Goal: Transaction & Acquisition: Purchase product/service

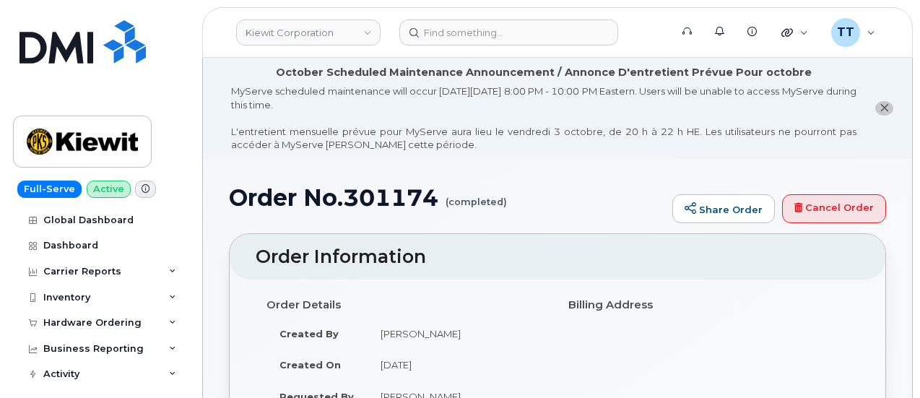
click at [287, 193] on h1 "Order No.301174 (completed)" at bounding box center [447, 197] width 436 height 25
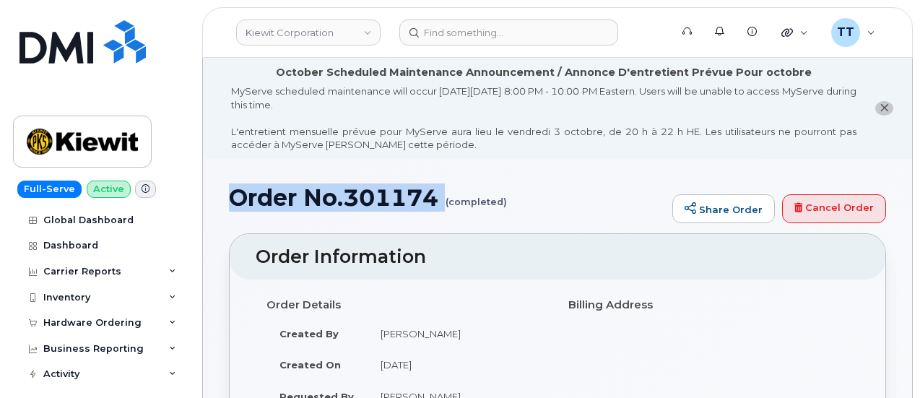
click at [287, 193] on h1 "Order No.301174 (completed)" at bounding box center [447, 197] width 436 height 25
copy h1 "Order No.301174"
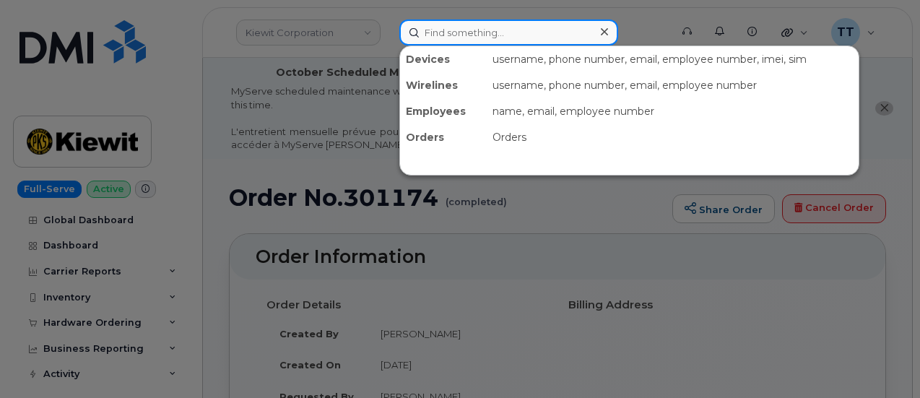
click at [453, 37] on input at bounding box center [508, 32] width 219 height 26
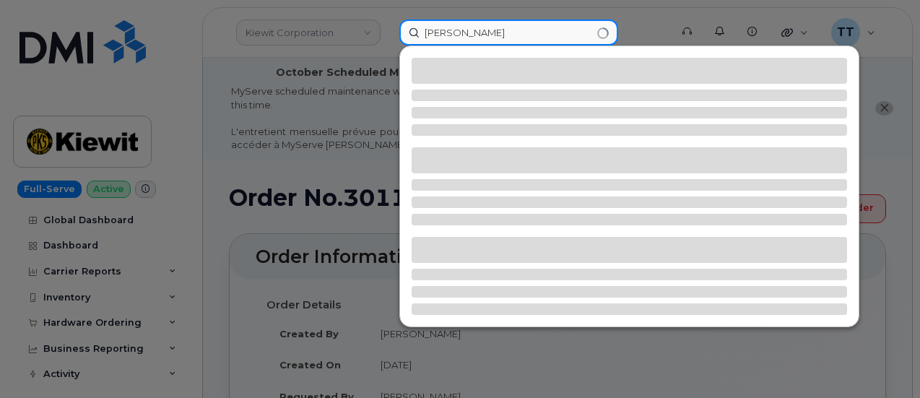
type input "frank gill"
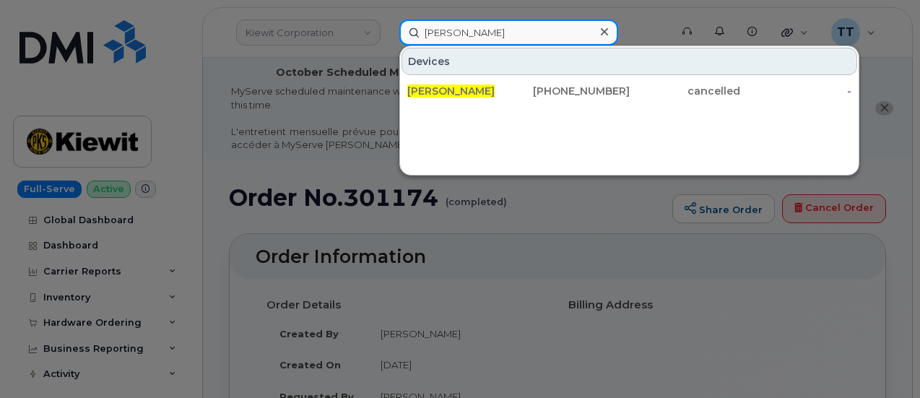
click at [435, 32] on input "frank gill" at bounding box center [508, 32] width 219 height 26
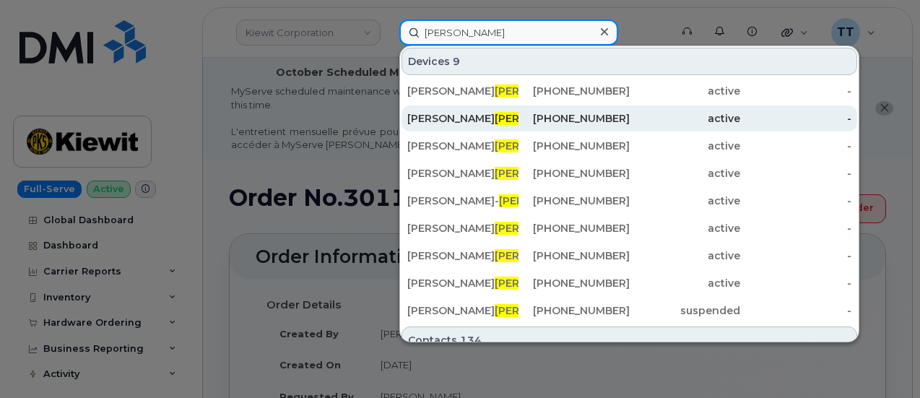
type input "guillory"
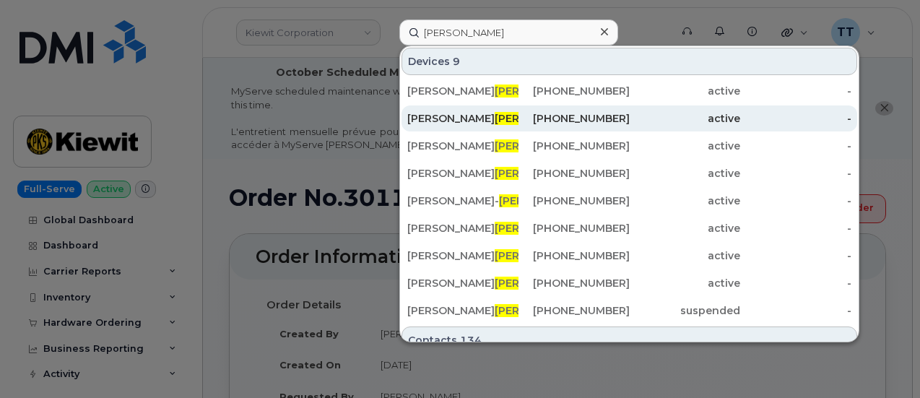
click at [497, 119] on div "Frank Guillory Jr" at bounding box center [462, 118] width 111 height 14
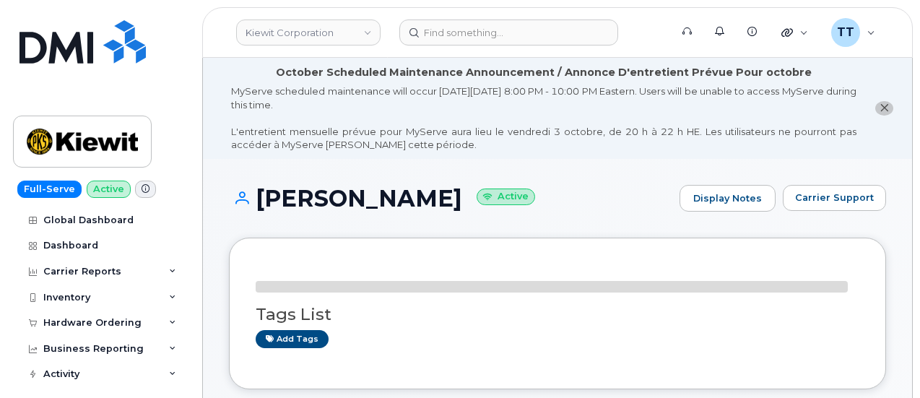
click at [349, 206] on h1 "Frank Guillory Jr Active" at bounding box center [450, 198] width 443 height 25
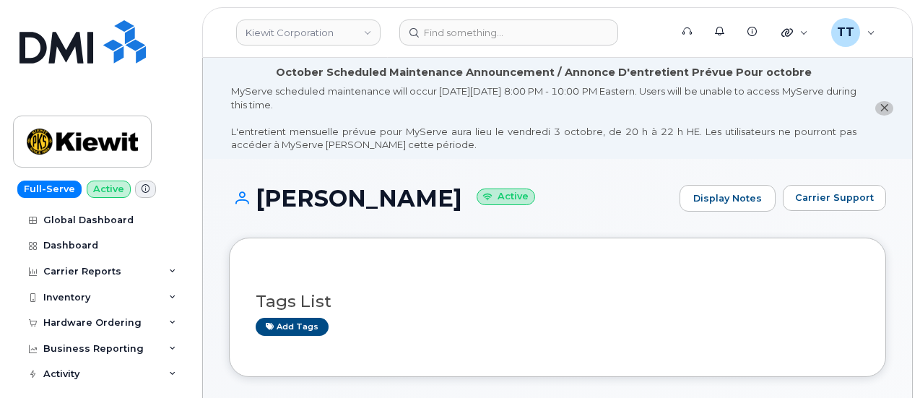
click at [349, 206] on h1 "Frank Guillory Jr Active" at bounding box center [450, 198] width 443 height 25
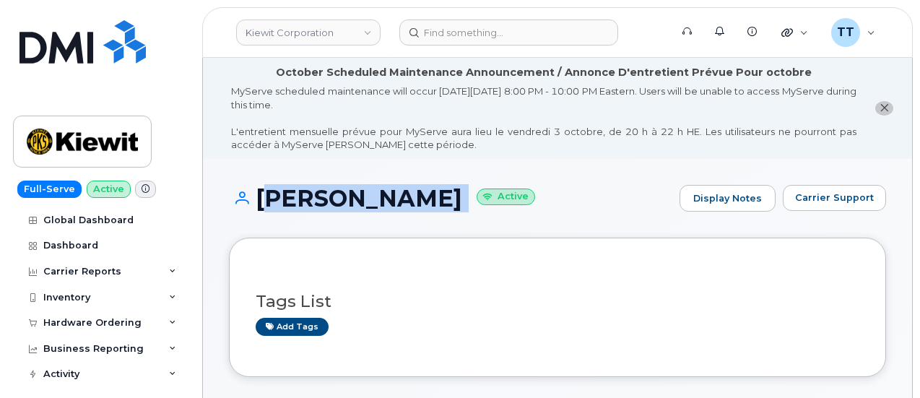
click at [349, 206] on h1 "Frank Guillory Jr Active" at bounding box center [450, 198] width 443 height 25
copy h1 "[PERSON_NAME]"
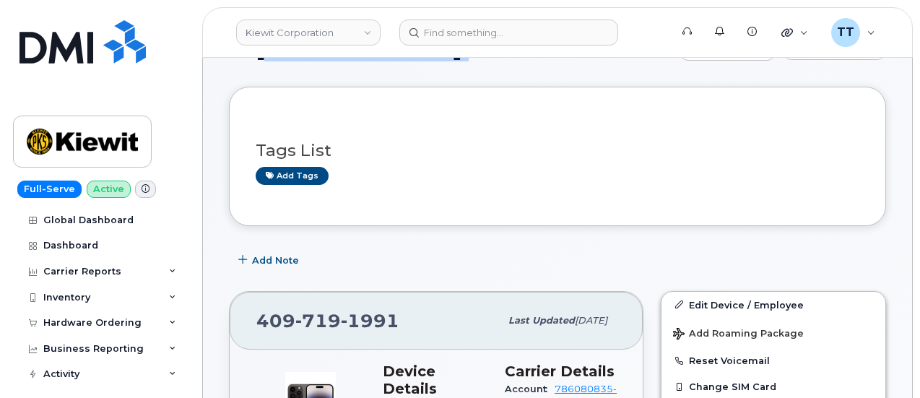
scroll to position [289, 0]
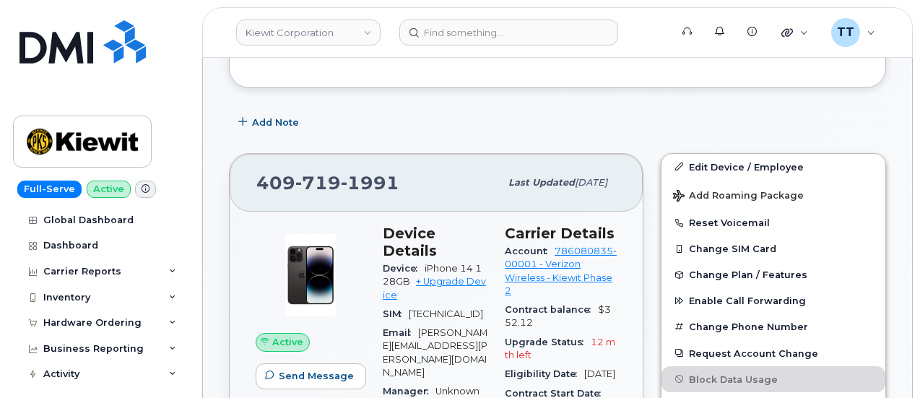
click at [422, 134] on div "Add Note" at bounding box center [557, 123] width 657 height 26
click at [328, 12] on header "Kiewit Corporation Support Alerts Knowledge Base Quicklinks Suspend / Cancel De…" at bounding box center [557, 32] width 710 height 51
click at [341, 180] on span "1991" at bounding box center [370, 183] width 58 height 22
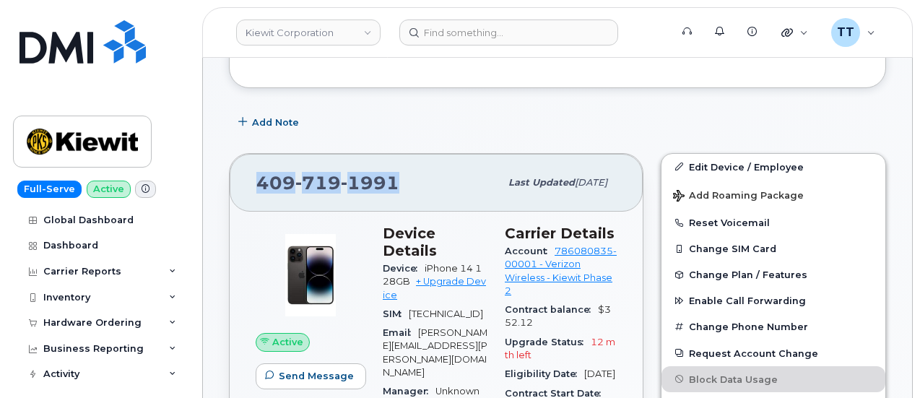
copy span "[PHONE_NUMBER]"
click at [445, 276] on link "+ Upgrade Device" at bounding box center [434, 288] width 103 height 24
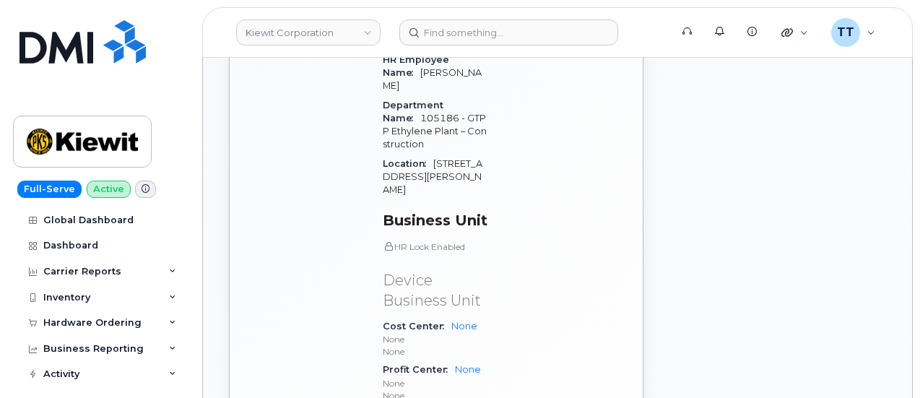
scroll to position [939, 0]
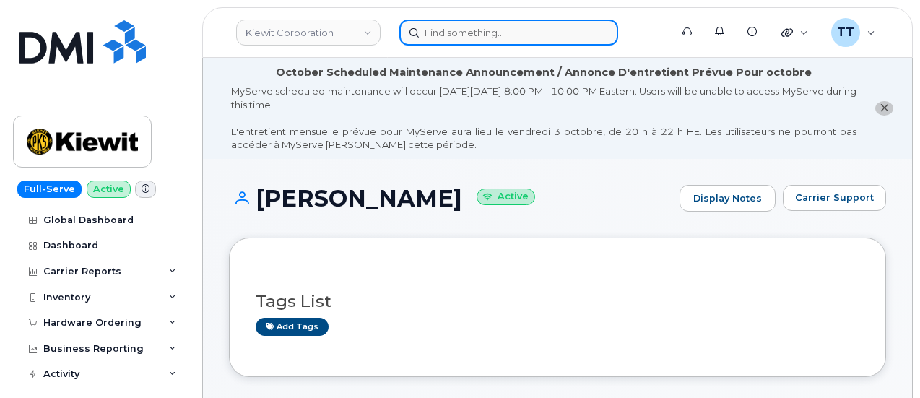
click at [459, 26] on input at bounding box center [508, 32] width 219 height 26
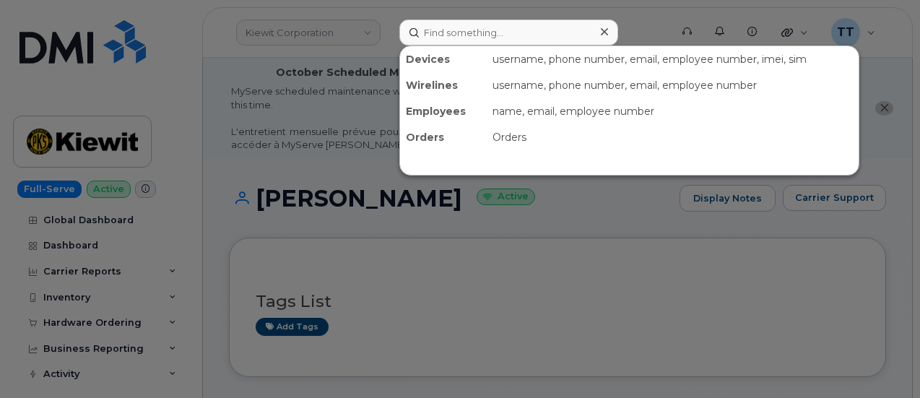
click at [345, 184] on div at bounding box center [460, 199] width 920 height 398
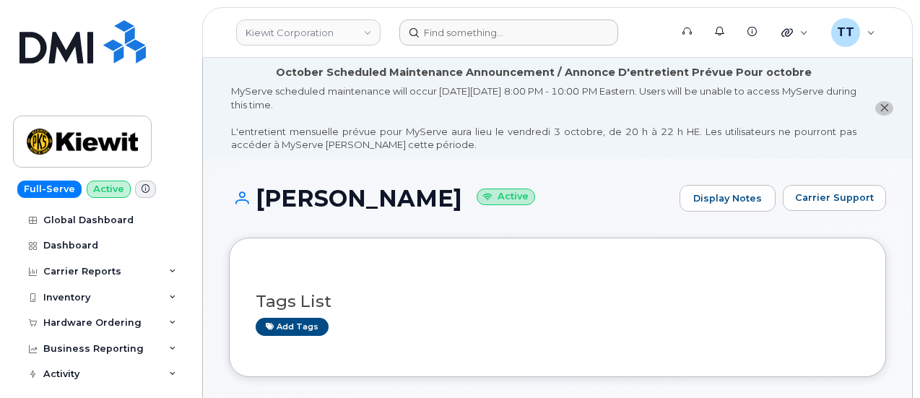
scroll to position [289, 0]
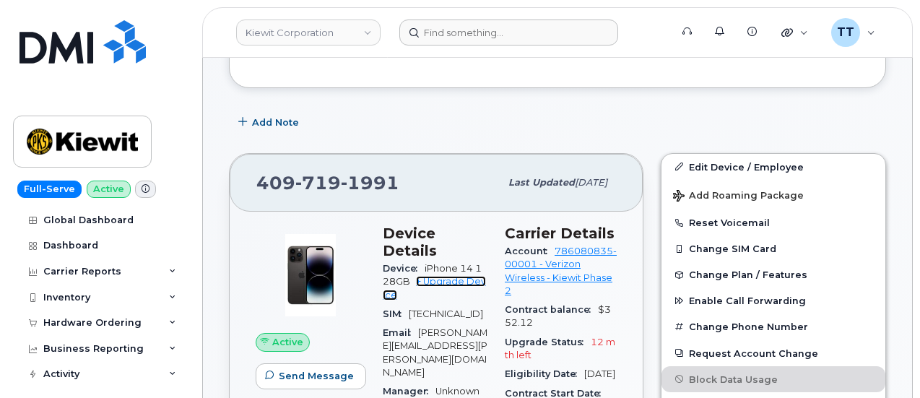
click at [445, 276] on link "+ Upgrade Device" at bounding box center [434, 288] width 103 height 24
click at [308, 176] on span "719" at bounding box center [317, 183] width 45 height 22
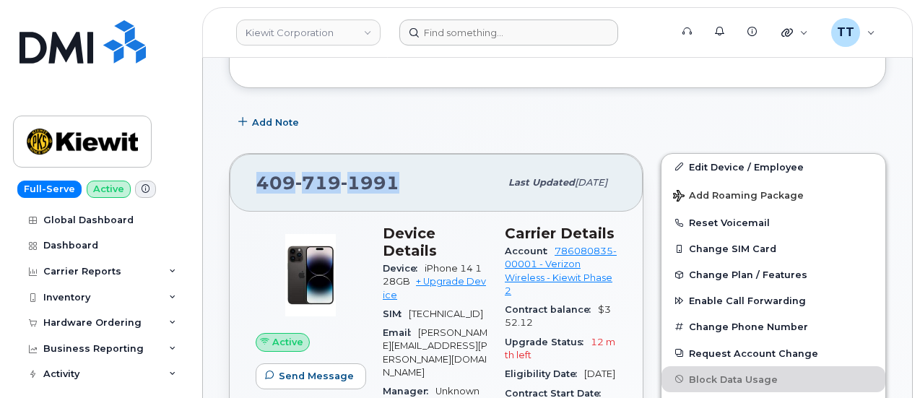
click at [308, 176] on span "719" at bounding box center [317, 183] width 45 height 22
copy span "409 719 1991"
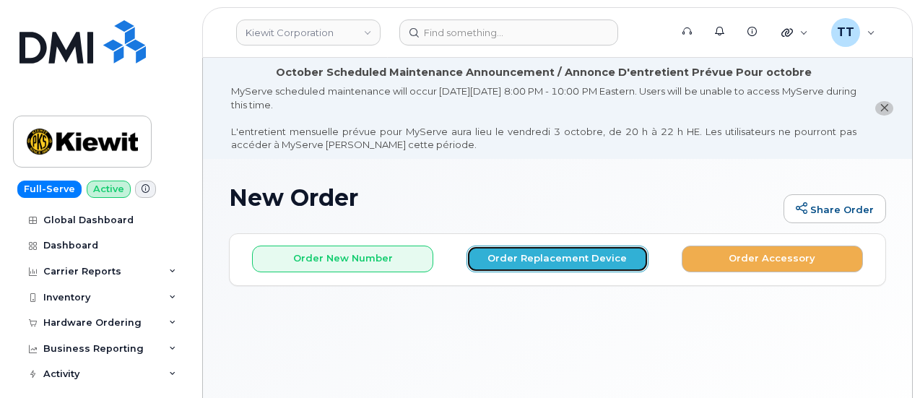
click at [527, 255] on button "Order Replacement Device" at bounding box center [556, 258] width 181 height 27
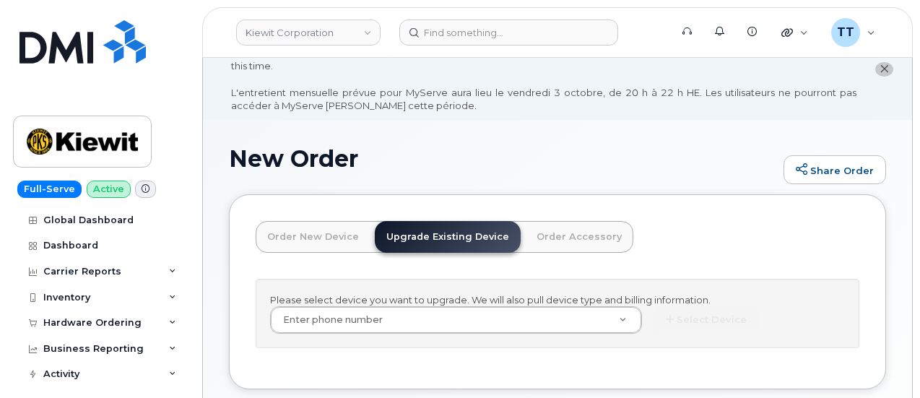
scroll to position [72, 0]
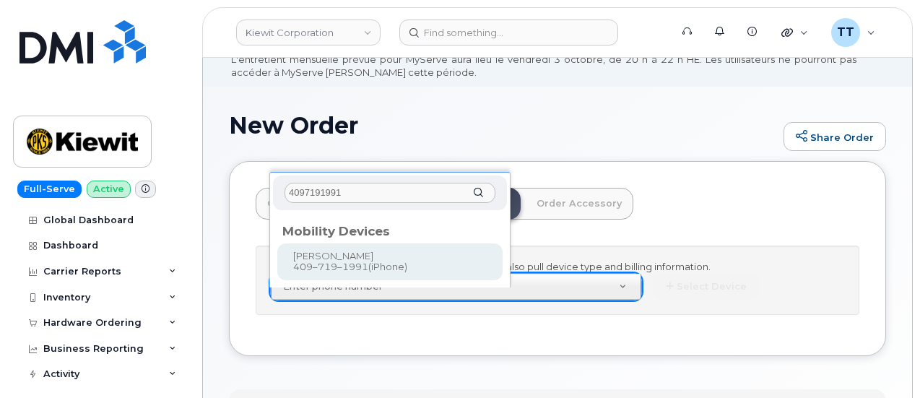
type input "4097191991"
type input "1168367"
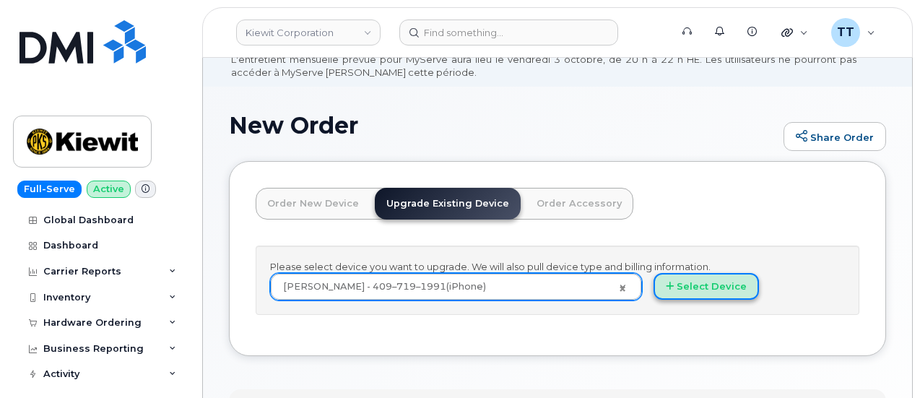
click at [653, 300] on button "Select Device" at bounding box center [705, 286] width 105 height 27
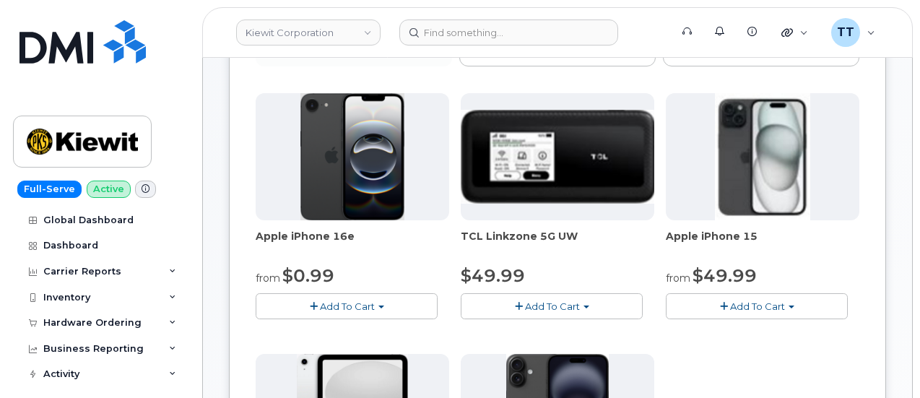
scroll to position [289, 0]
click at [329, 306] on span "Add To Cart" at bounding box center [347, 306] width 55 height 12
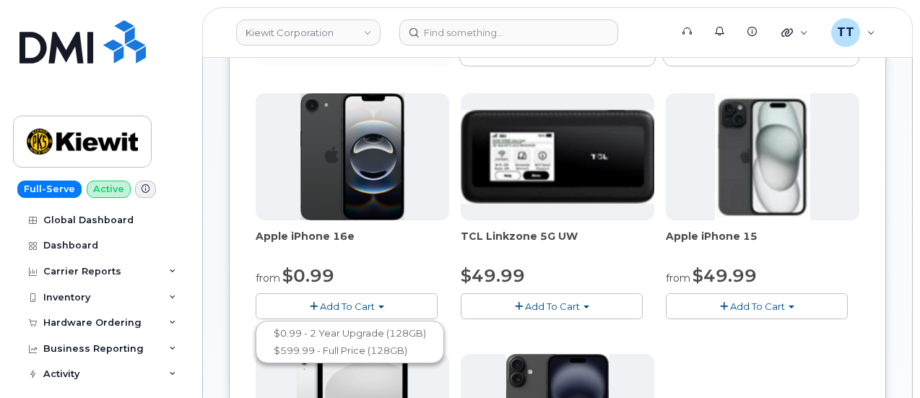
click at [614, 357] on div "Apple iPhone 16e from $0.99 Add To Cart $0.99 - 2 Year Upgrade (128GB) $599.99 …" at bounding box center [558, 347] width 604 height 508
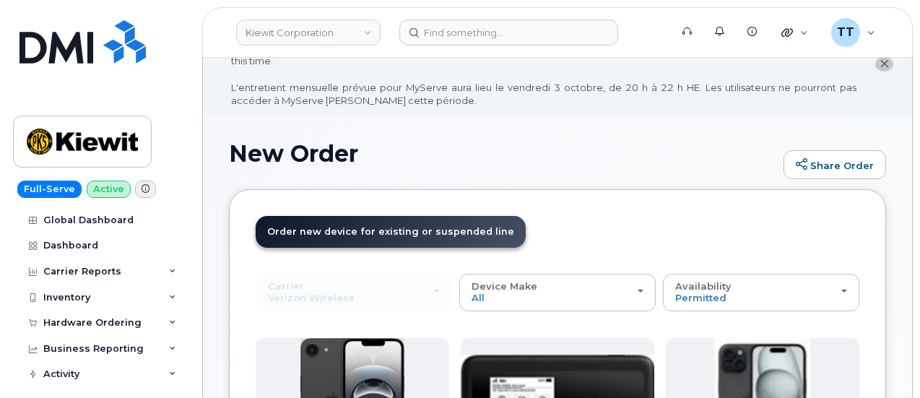
scroll to position [0, 0]
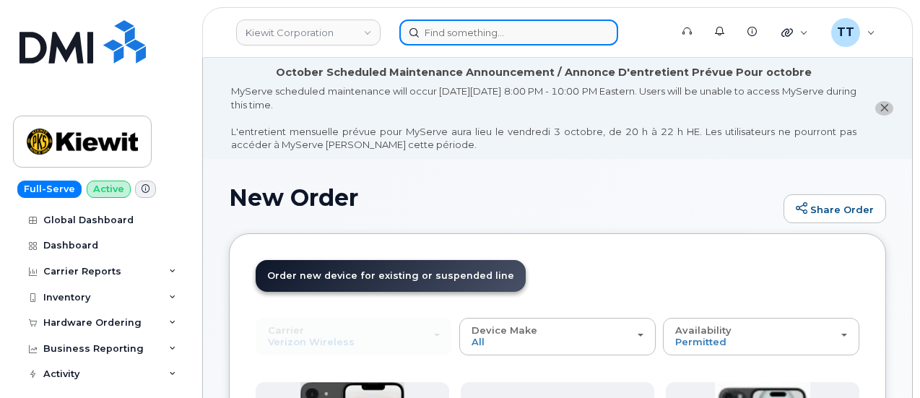
click at [444, 27] on input at bounding box center [508, 32] width 219 height 26
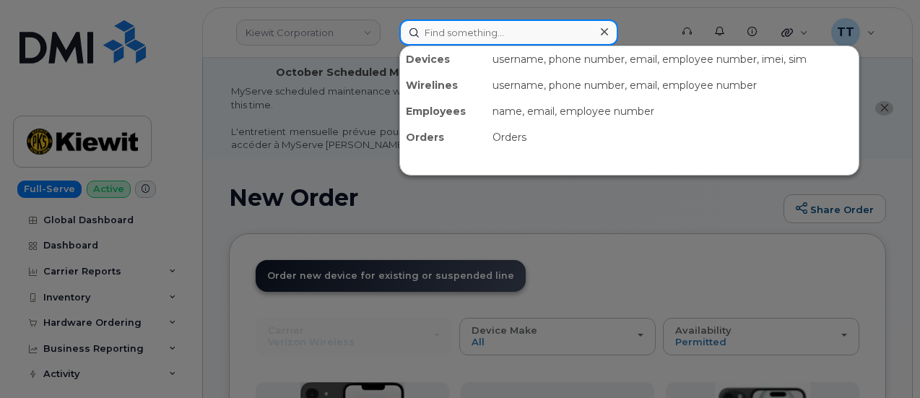
paste input "[PERSON_NAME]"
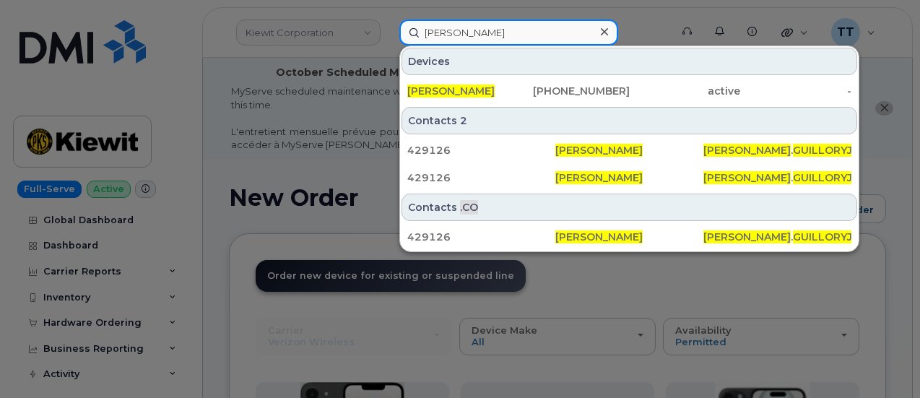
type input "[PERSON_NAME]"
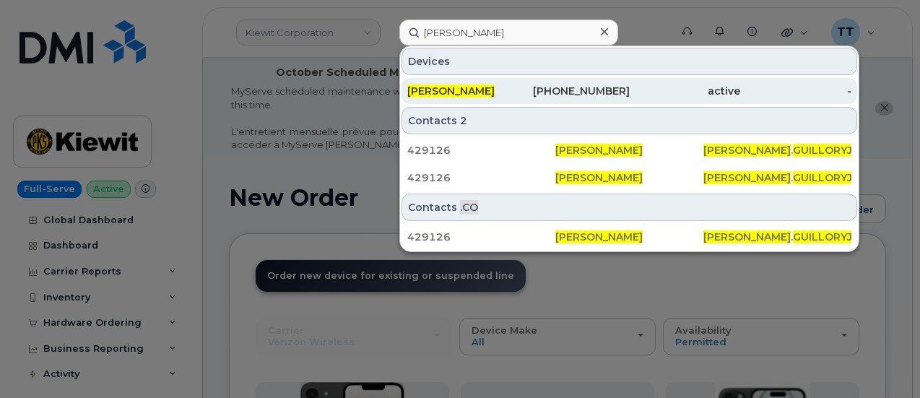
click at [492, 94] on div "[PERSON_NAME]" at bounding box center [462, 91] width 111 height 14
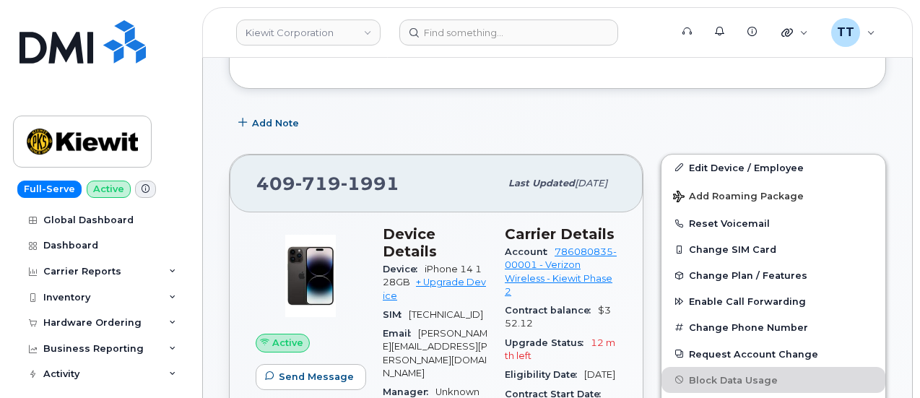
scroll to position [289, 0]
click at [331, 186] on span "719" at bounding box center [317, 183] width 45 height 22
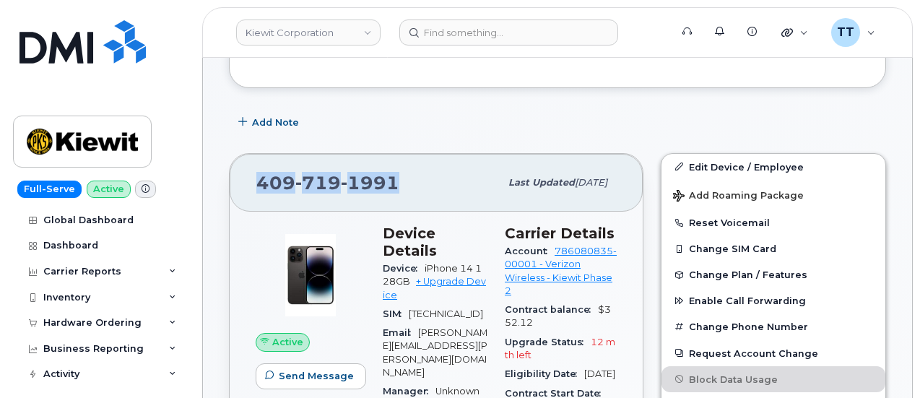
click at [331, 186] on span "719" at bounding box center [317, 183] width 45 height 22
copy span "[PHONE_NUMBER]"
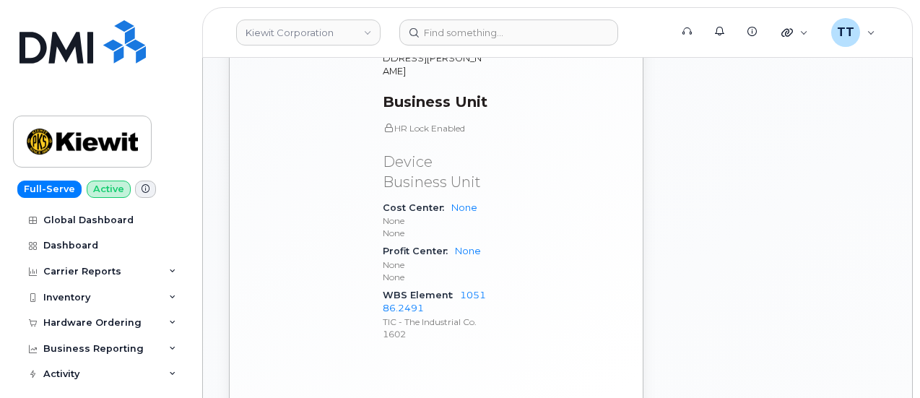
scroll to position [1083, 0]
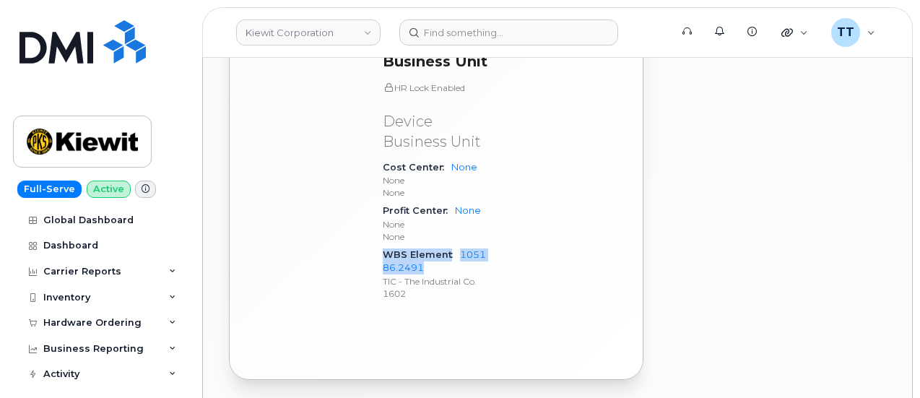
drag, startPoint x: 385, startPoint y: 171, endPoint x: 425, endPoint y: 181, distance: 41.0
click at [425, 245] on div "WBS Element 105186.2491 TIC - The Industrial Co. 1602" at bounding box center [435, 273] width 105 height 57
copy div "WBS Element 105186.2491"
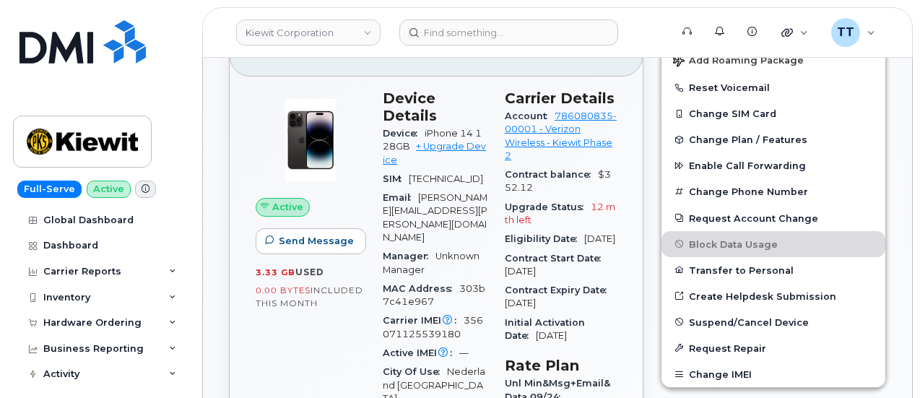
scroll to position [289, 0]
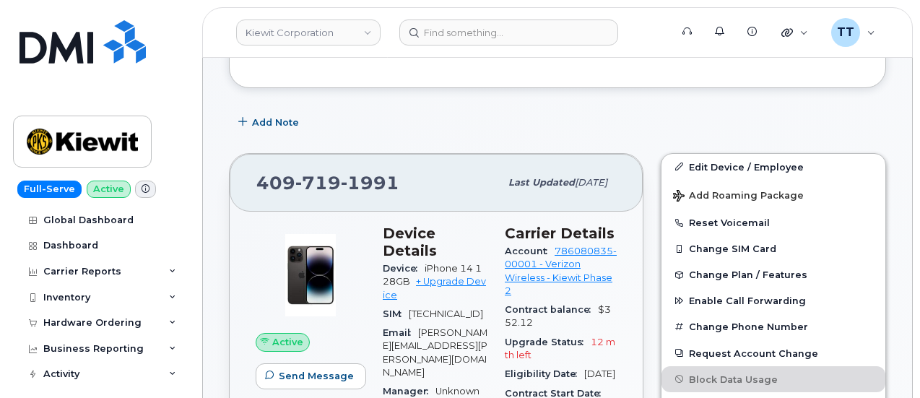
click at [334, 180] on span "719" at bounding box center [317, 183] width 45 height 22
copy span "409 719 1991"
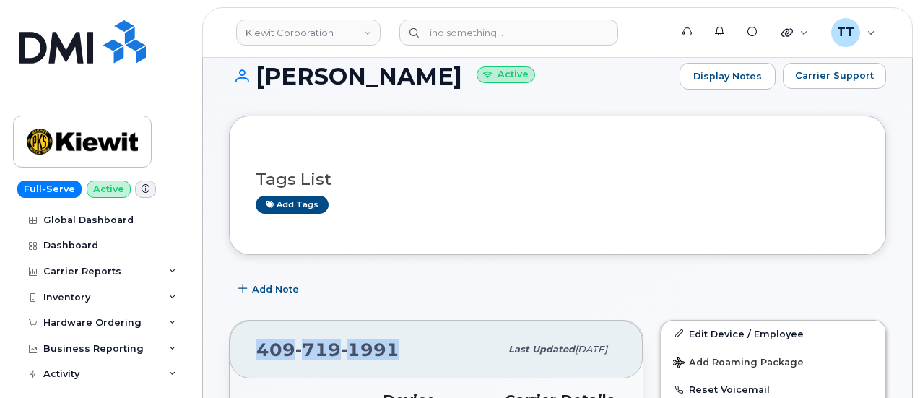
scroll to position [361, 0]
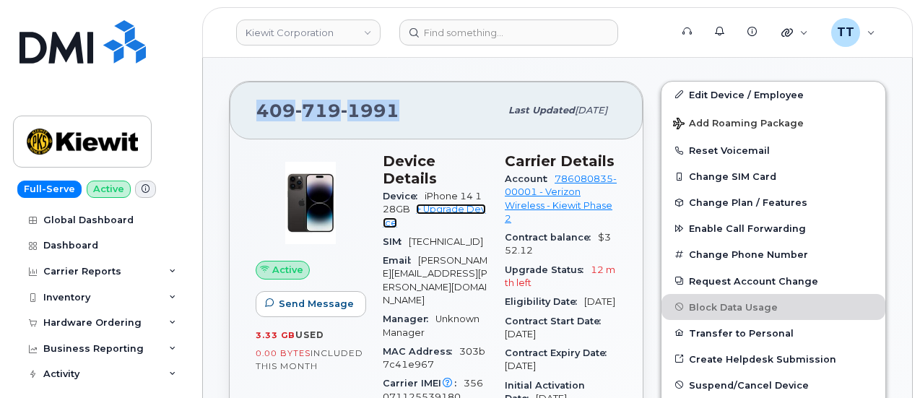
click at [433, 204] on link "+ Upgrade Device" at bounding box center [434, 216] width 103 height 24
click at [447, 204] on link "+ Upgrade Device" at bounding box center [434, 216] width 103 height 24
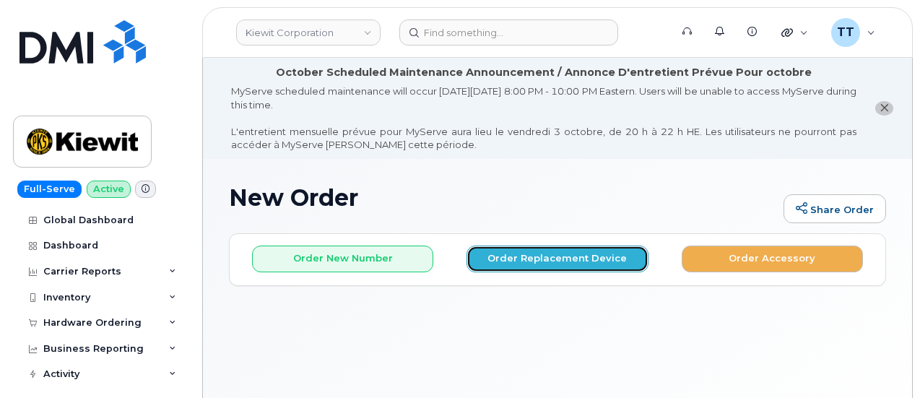
click at [555, 263] on button "Order Replacement Device" at bounding box center [556, 258] width 181 height 27
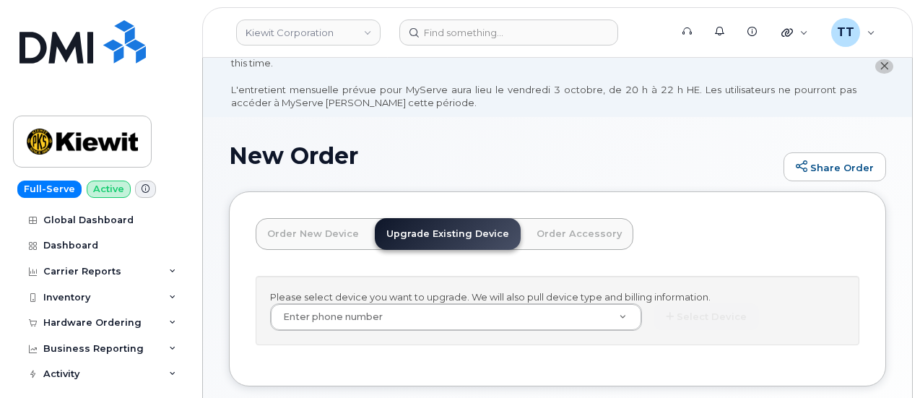
scroll to position [72, 0]
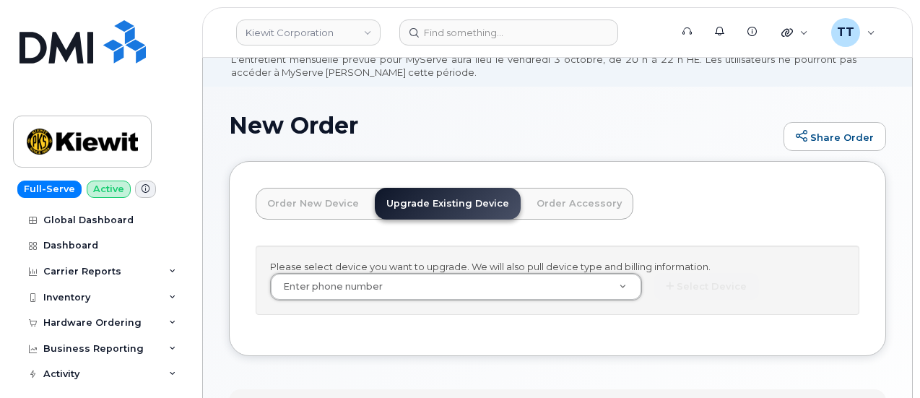
drag, startPoint x: 373, startPoint y: 300, endPoint x: 356, endPoint y: 298, distance: 16.7
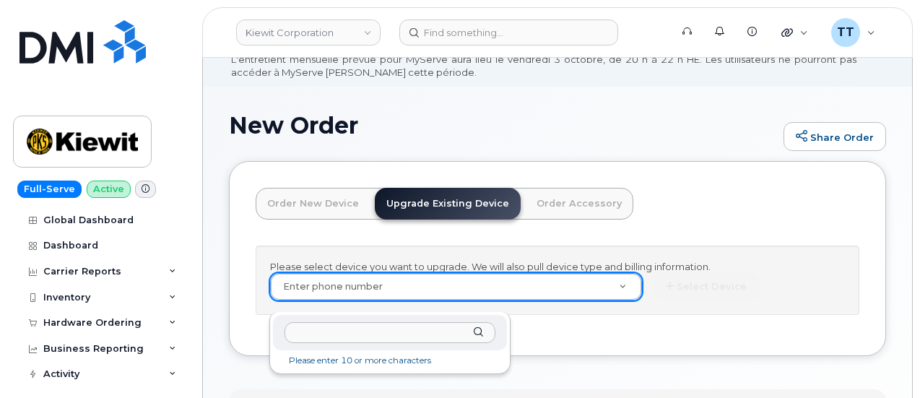
drag, startPoint x: 353, startPoint y: 343, endPoint x: 324, endPoint y: 334, distance: 30.2
paste input "4097191991"
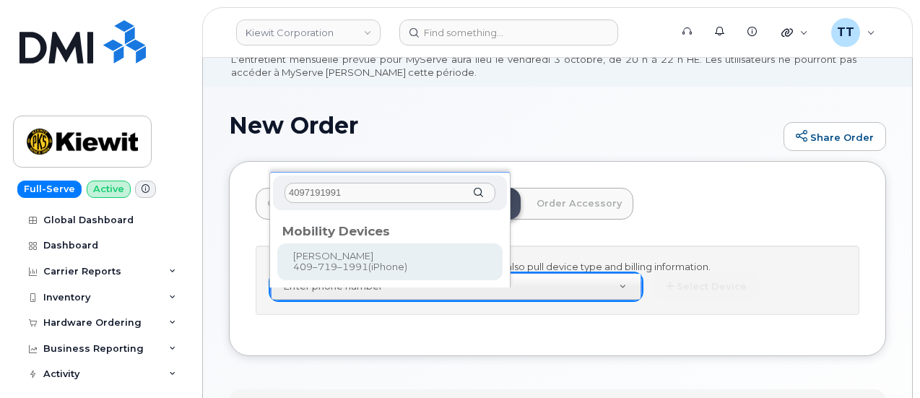
type input "4097191991"
type input "1168367"
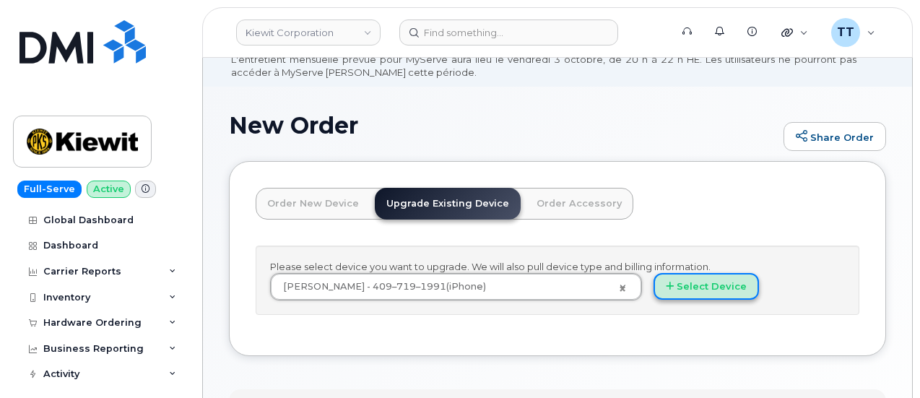
click at [653, 300] on button "Select Device" at bounding box center [705, 286] width 105 height 27
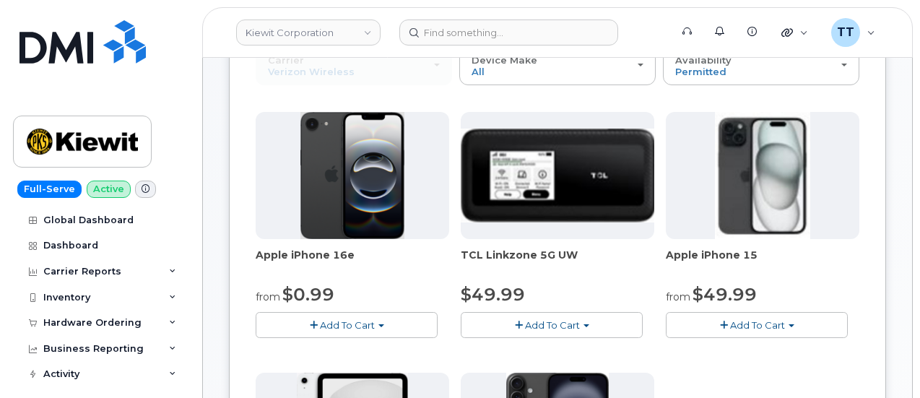
scroll to position [361, 0]
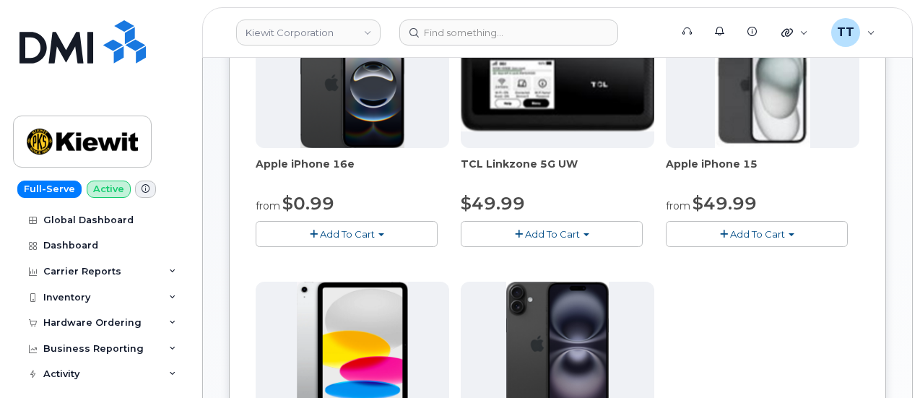
click at [730, 233] on span "Add To Cart" at bounding box center [757, 234] width 55 height 12
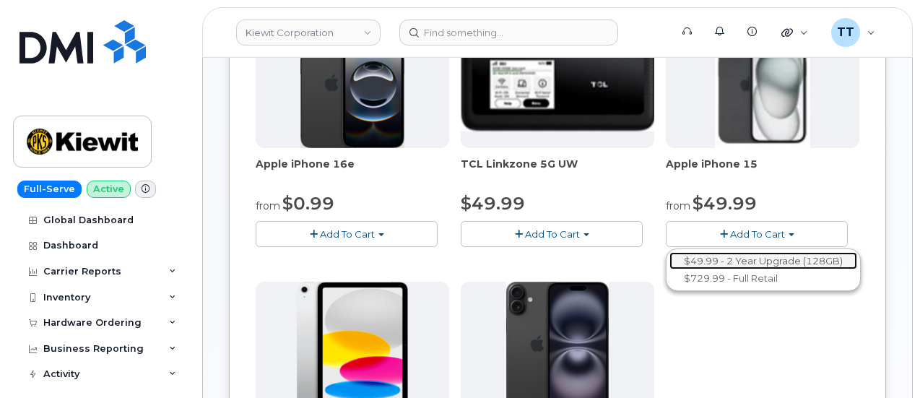
click at [669, 254] on link "$49.99 - 2 Year Upgrade (128GB)" at bounding box center [763, 261] width 188 height 18
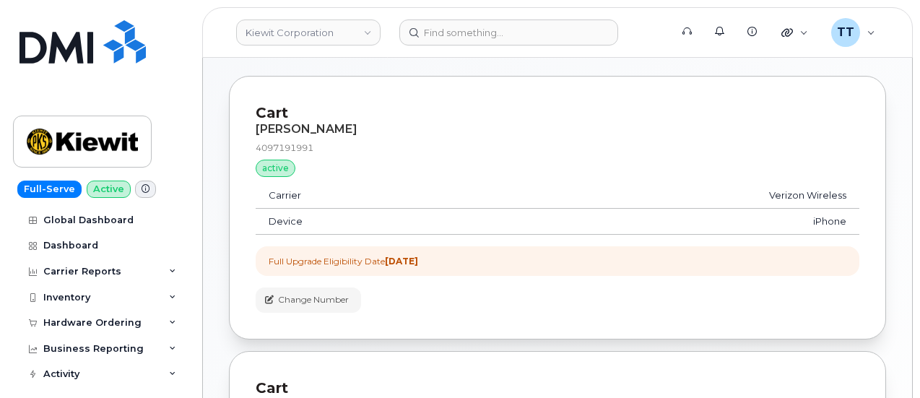
scroll to position [374, 0]
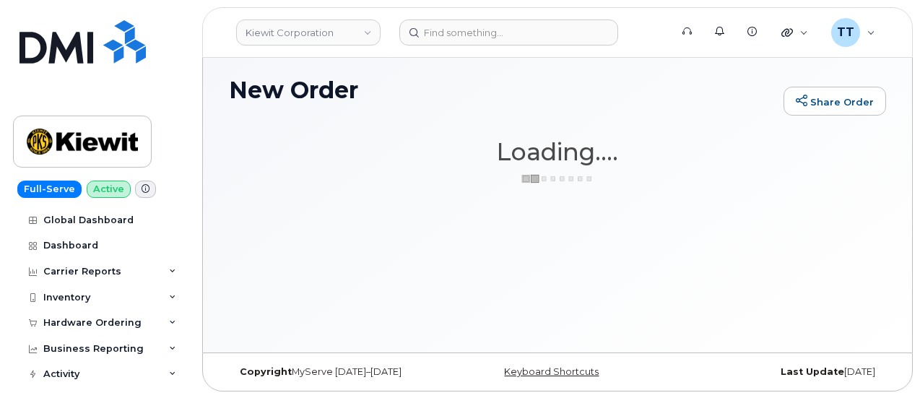
scroll to position [0, 0]
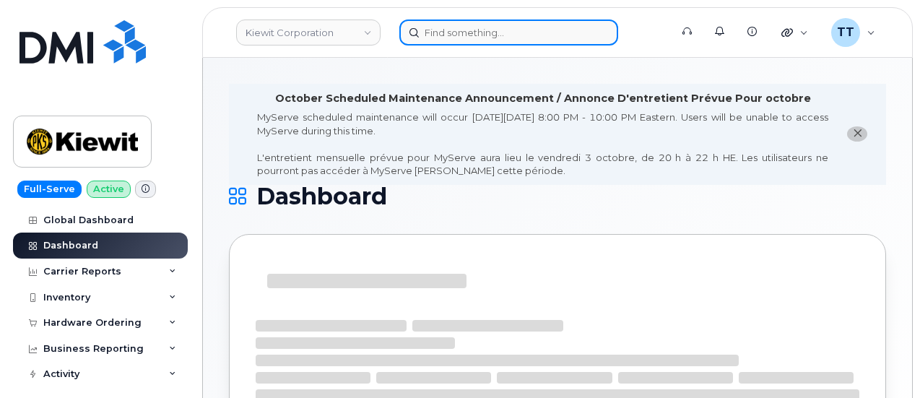
click at [440, 35] on input at bounding box center [508, 32] width 219 height 26
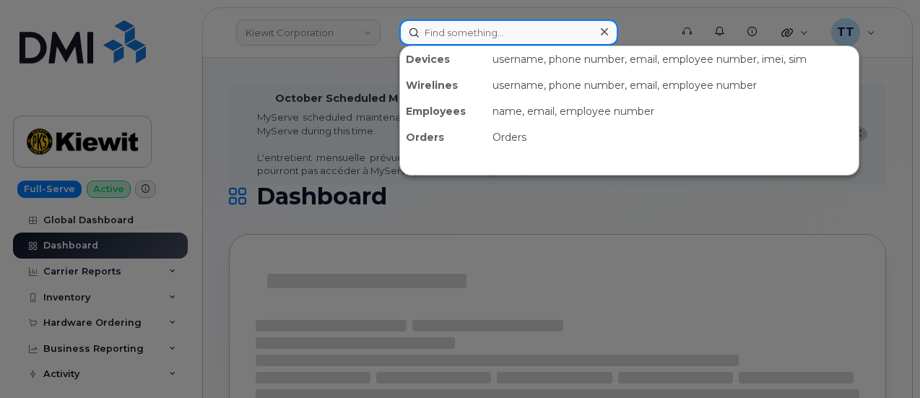
paste input "[PERSON_NAME]"
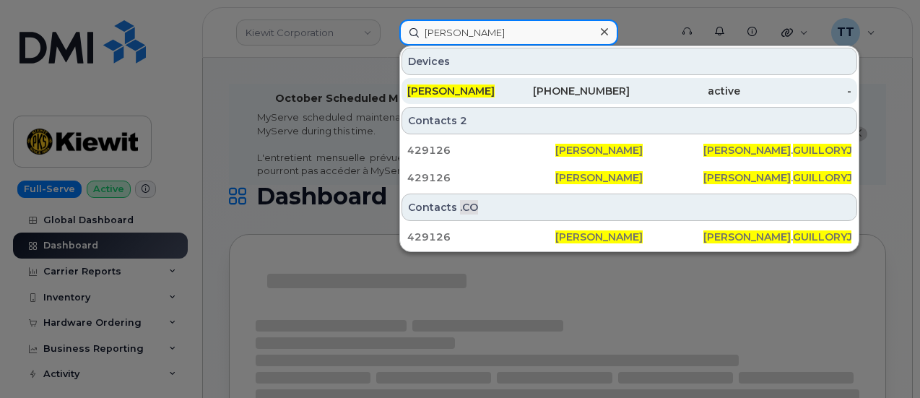
type input "[PERSON_NAME]"
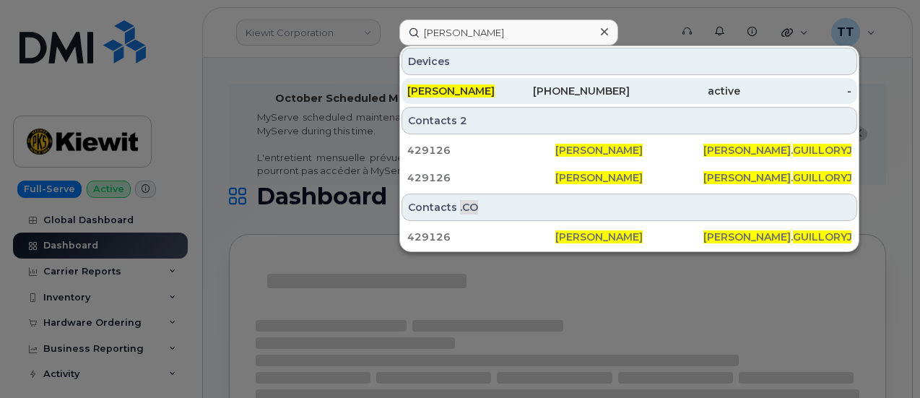
click at [476, 86] on span "[PERSON_NAME]" at bounding box center [450, 90] width 87 height 13
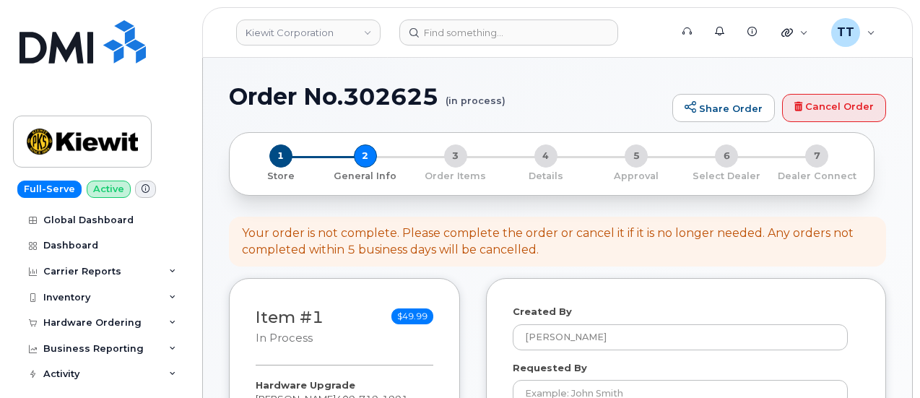
select select
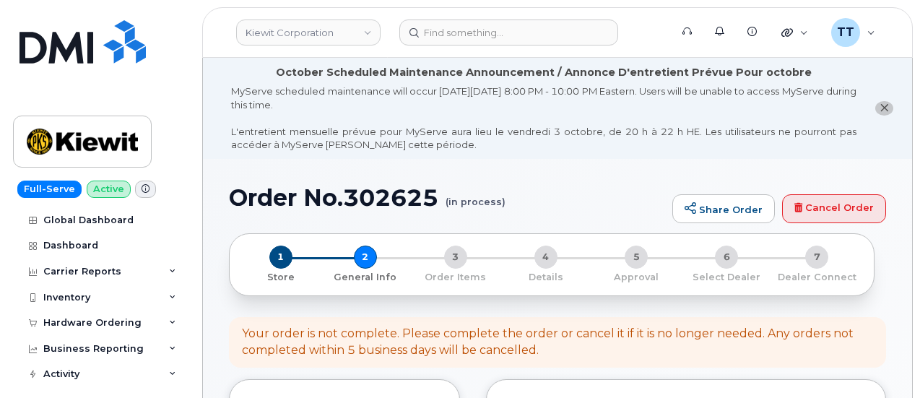
click at [362, 100] on div "MyServe scheduled maintenance will occur [DATE][DATE] 8:00 PM - 10:00 PM Easter…" at bounding box center [543, 117] width 625 height 67
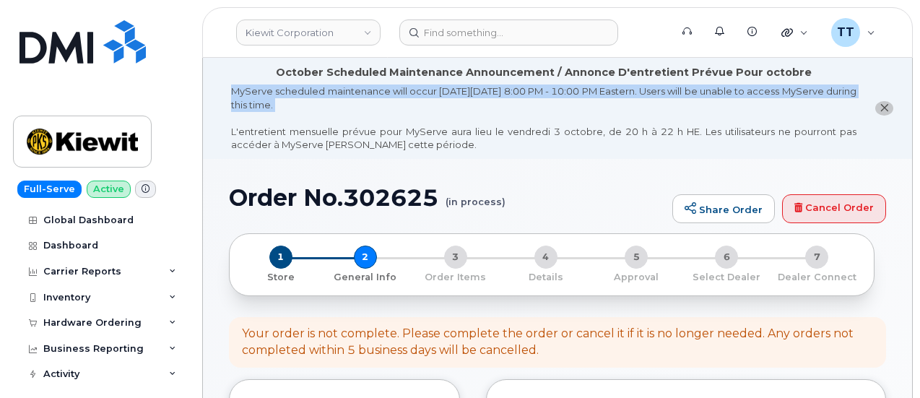
click at [362, 100] on div "MyServe scheduled maintenance will occur [DATE][DATE] 8:00 PM - 10:00 PM Easter…" at bounding box center [543, 117] width 625 height 67
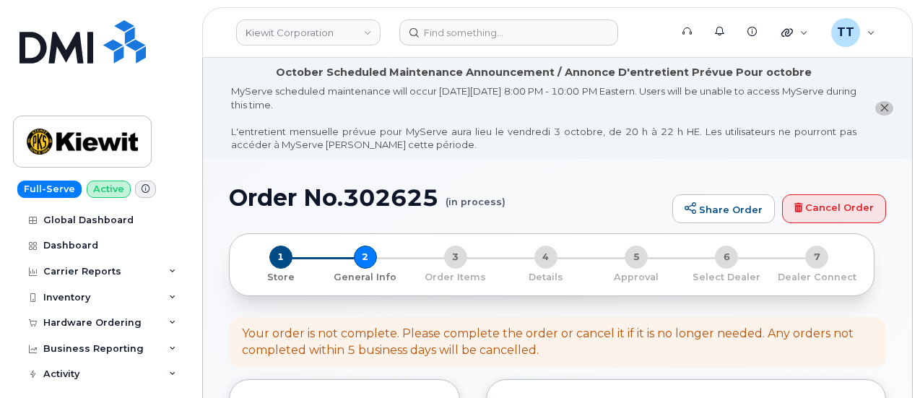
click at [332, 199] on h1 "Order No.302625 (in process)" at bounding box center [447, 197] width 436 height 25
click at [334, 199] on h1 "Order No.302625 (in process)" at bounding box center [447, 197] width 436 height 25
click at [335, 199] on h1 "Order No.302625 (in process)" at bounding box center [447, 197] width 436 height 25
click at [331, 197] on h1 "Order No.302625 (in process)" at bounding box center [447, 197] width 436 height 25
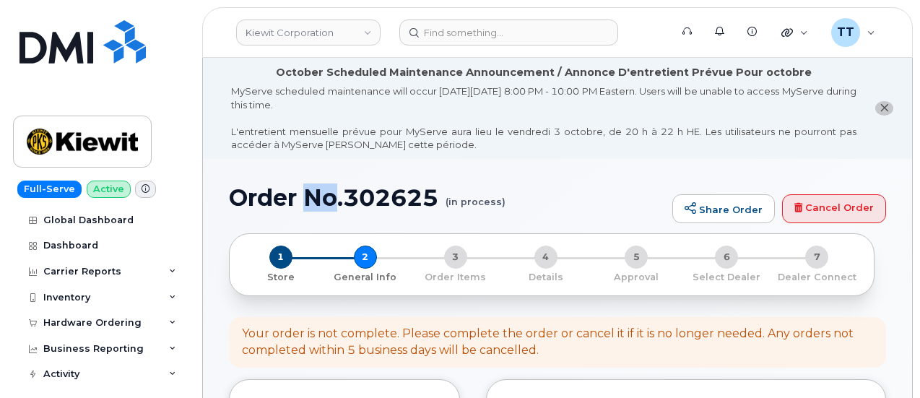
click at [331, 197] on h1 "Order No.302625 (in process)" at bounding box center [447, 197] width 436 height 25
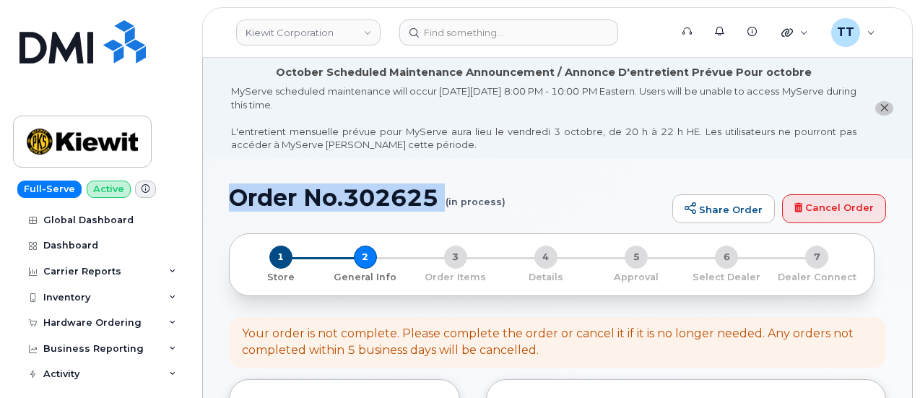
click at [331, 197] on h1 "Order No.302625 (in process)" at bounding box center [447, 197] width 436 height 25
copy h1 "Order No.302625"
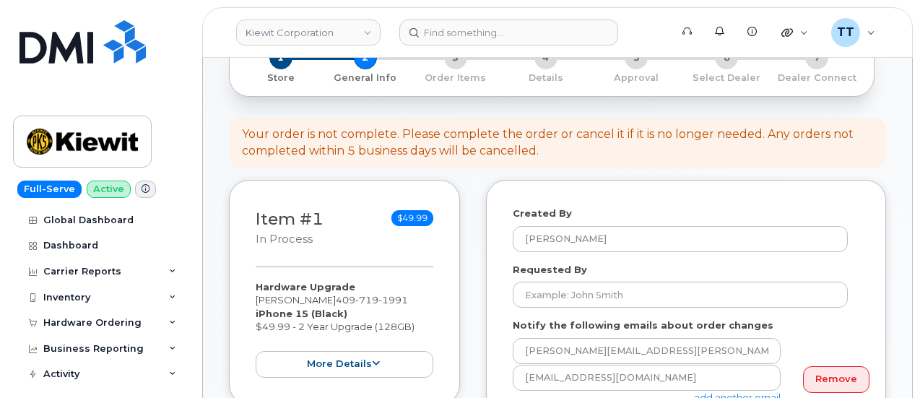
scroll to position [289, 0]
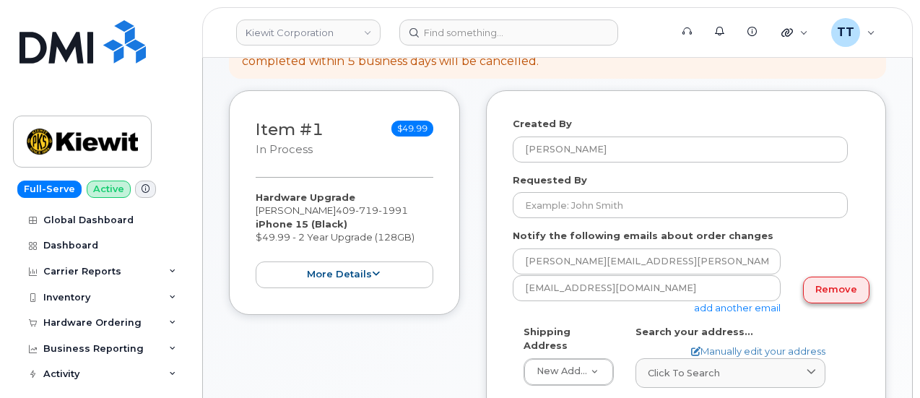
click at [817, 288] on link "Remove" at bounding box center [836, 290] width 66 height 27
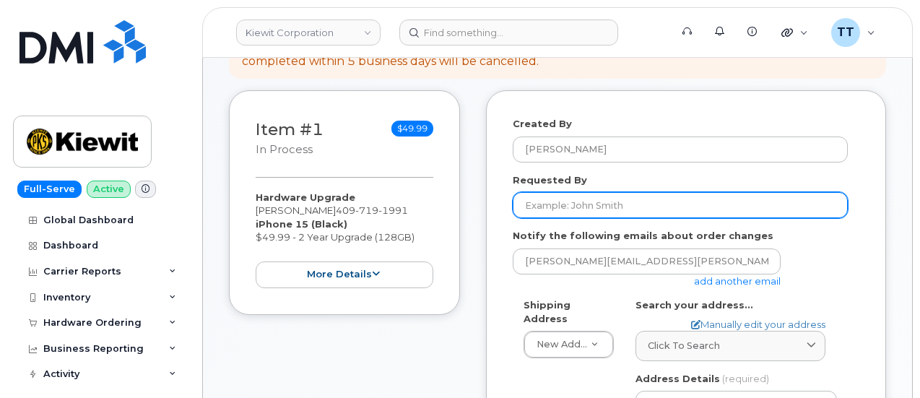
click at [617, 206] on input "Requested By" at bounding box center [680, 205] width 335 height 26
paste input "[PERSON_NAME]"
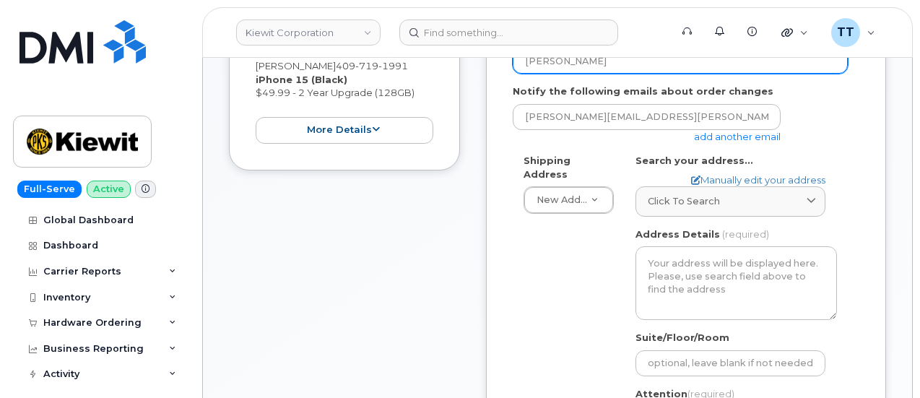
type input "[PERSON_NAME]"
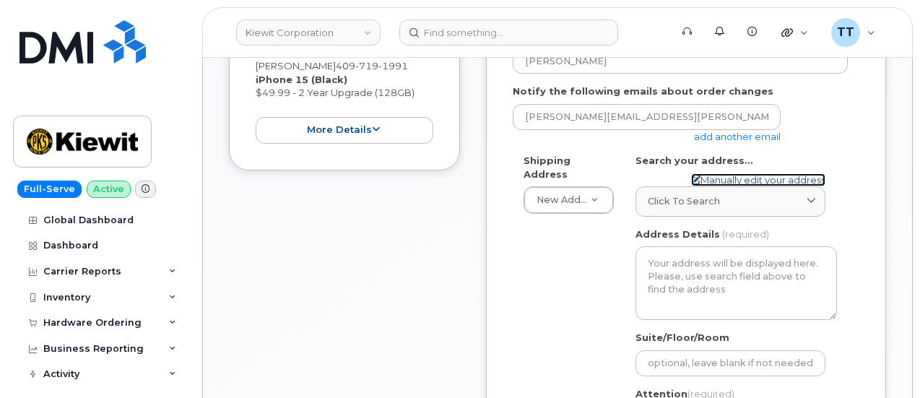
click at [734, 182] on link "Manually edit your address" at bounding box center [758, 180] width 134 height 14
select select
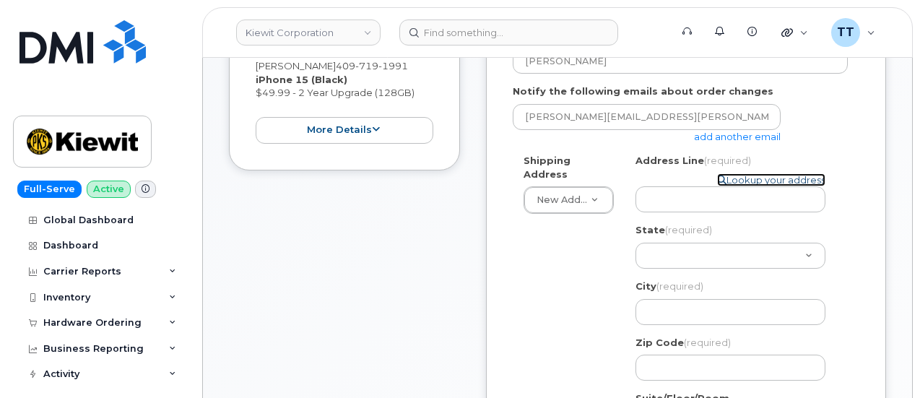
click at [742, 178] on link "Lookup your address" at bounding box center [771, 180] width 108 height 14
select select
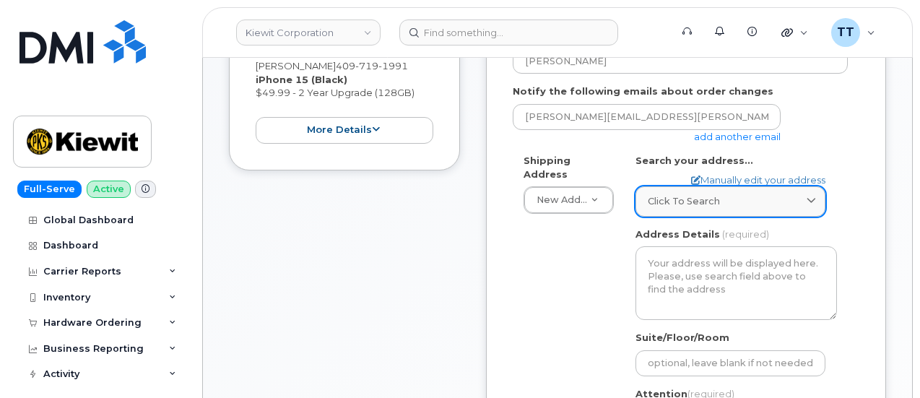
click at [718, 196] on div "Click to search" at bounding box center [730, 201] width 165 height 14
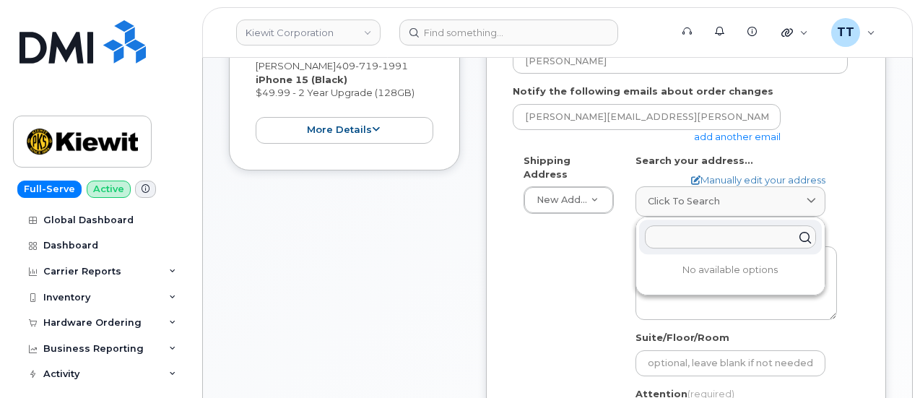
paste input "2306 Foreman Rd Orange, TX 77630"
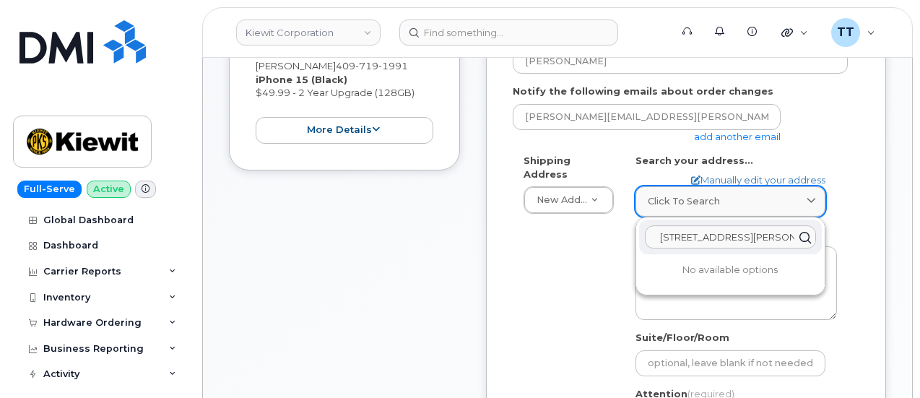
scroll to position [0, 30]
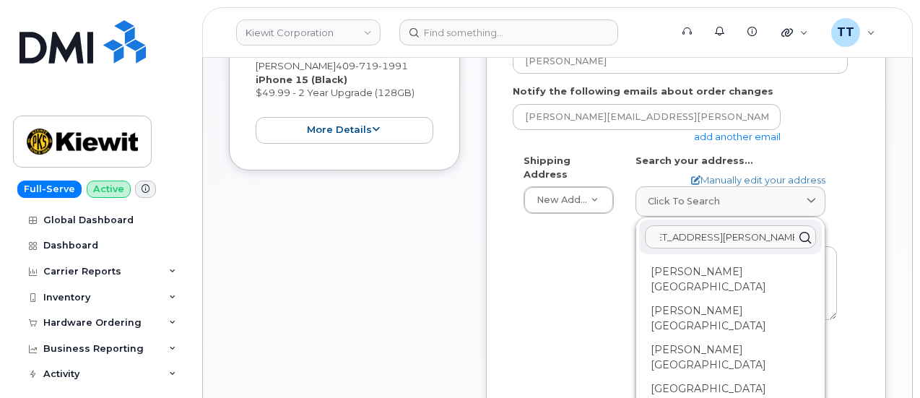
type input "2306 Foreman Rd Orange, TX 77630"
click at [570, 250] on div "Shipping Address New Address New Address AB Search your address... Manually edi…" at bounding box center [680, 326] width 335 height 345
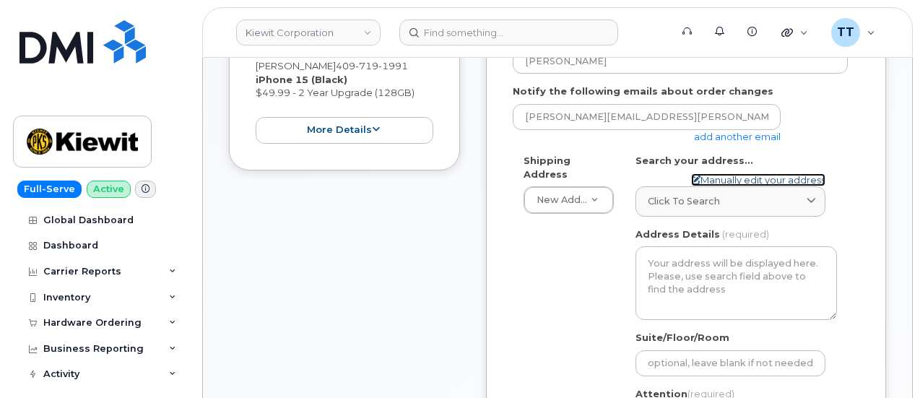
click at [739, 175] on link "Manually edit your address" at bounding box center [758, 180] width 134 height 14
select select
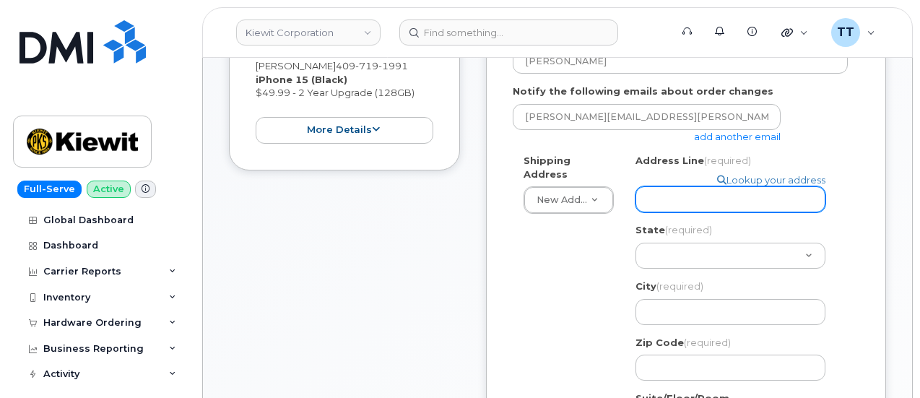
paste input "2306 Foreman Rd Orange, TX 77630"
select select
type input "2306 Foreman Rd Orange, TX 77630"
drag, startPoint x: 817, startPoint y: 199, endPoint x: 736, endPoint y: 203, distance: 81.0
click at [736, 203] on input "2306 Foreman Rd Orange, TX 77630" at bounding box center [730, 199] width 190 height 26
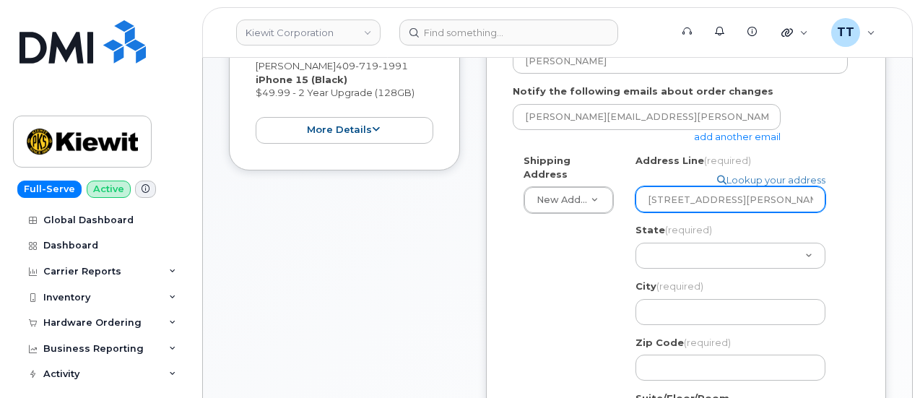
select select
type input "2306 Foreman Rd"
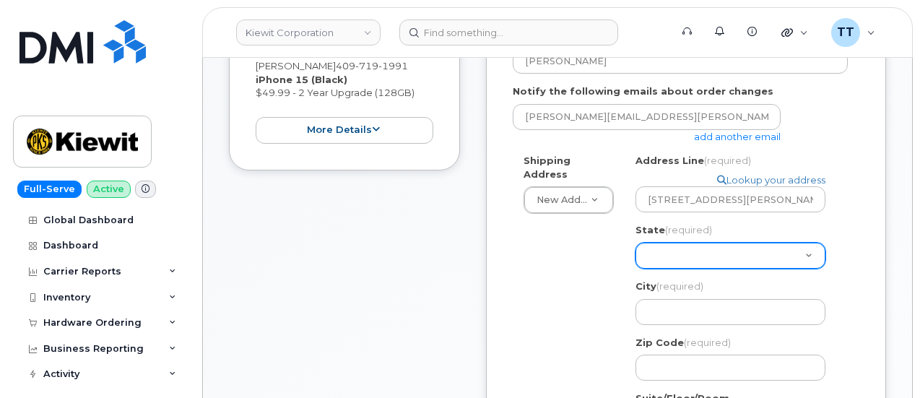
click at [683, 256] on select "Alabama Alaska American Samoa Arizona Arkansas California Colorado Connecticut …" at bounding box center [730, 256] width 190 height 26
select select "TX"
click at [635, 243] on select "Alabama Alaska American Samoa Arizona Arkansas California Colorado Connecticut …" at bounding box center [730, 256] width 190 height 26
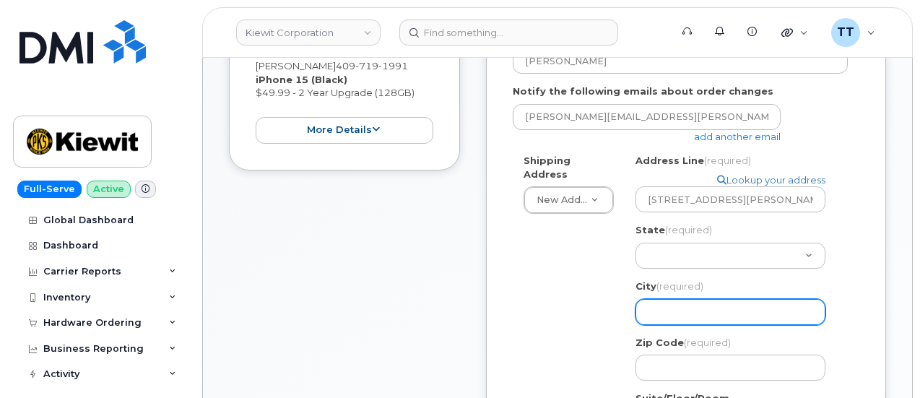
click at [685, 313] on input "City (required)" at bounding box center [730, 312] width 190 height 26
select select
type input "O"
select select
type input "Or"
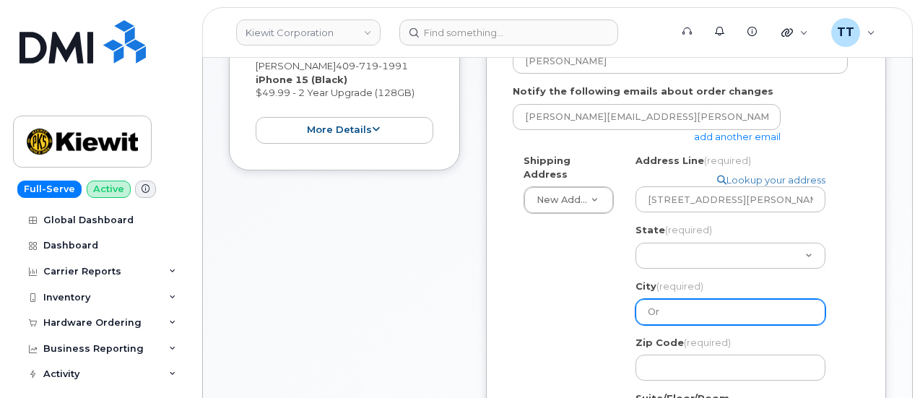
select select
type input "Ora"
select select
type input "Oran"
select select
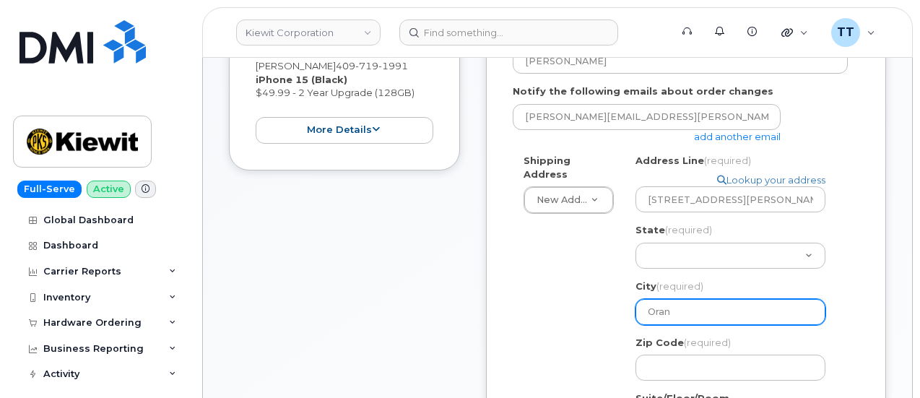
type input "Orang"
select select
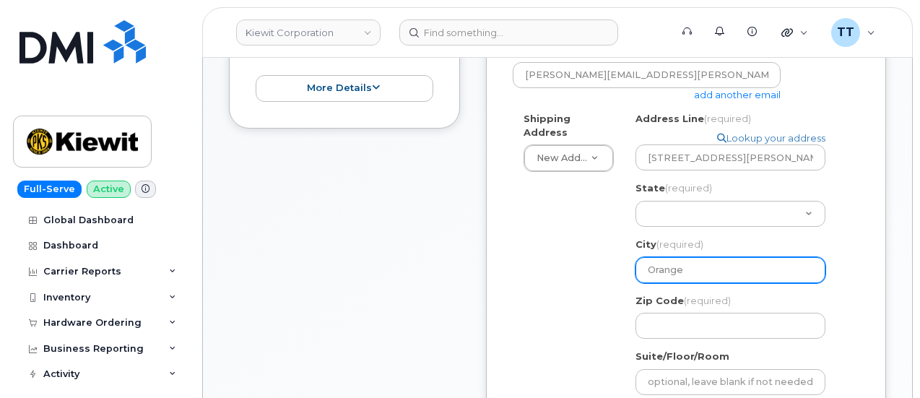
scroll to position [505, 0]
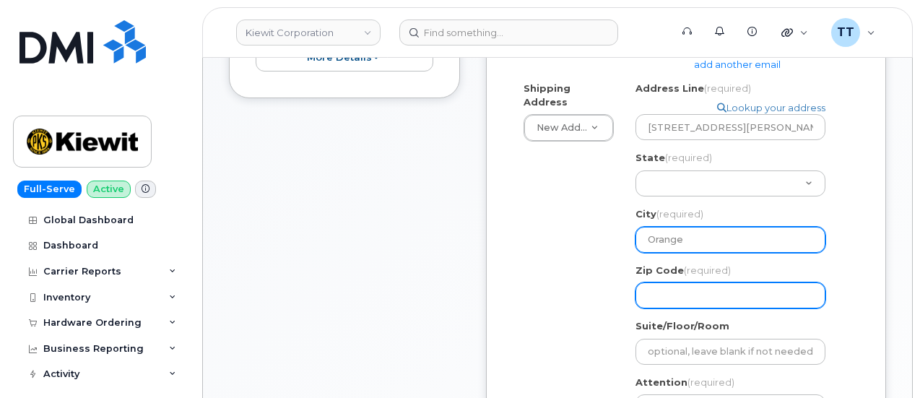
type input "Orange"
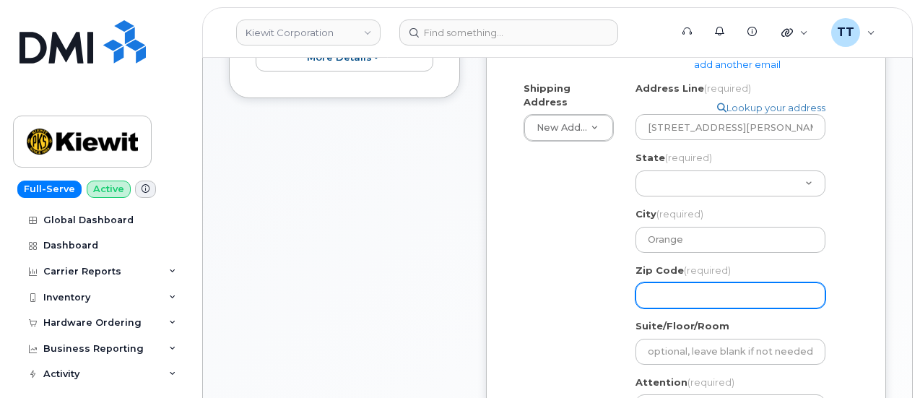
click at [692, 291] on input "Zip Code (required)" at bounding box center [730, 295] width 190 height 26
paste input "Orange, TX 77630"
select select
type input "Orange, TX 77630"
drag, startPoint x: 702, startPoint y: 296, endPoint x: 610, endPoint y: 292, distance: 91.8
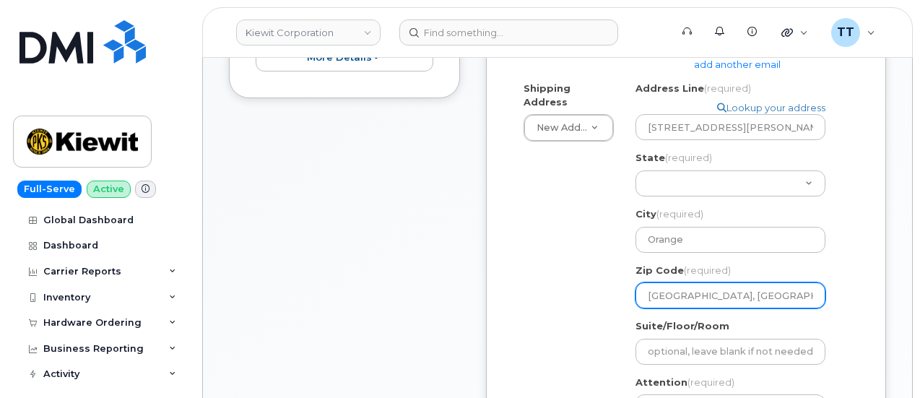
click at [610, 292] on div "Shipping Address New Address New Address TX Orange Search your address... Manua…" at bounding box center [680, 285] width 335 height 406
select select
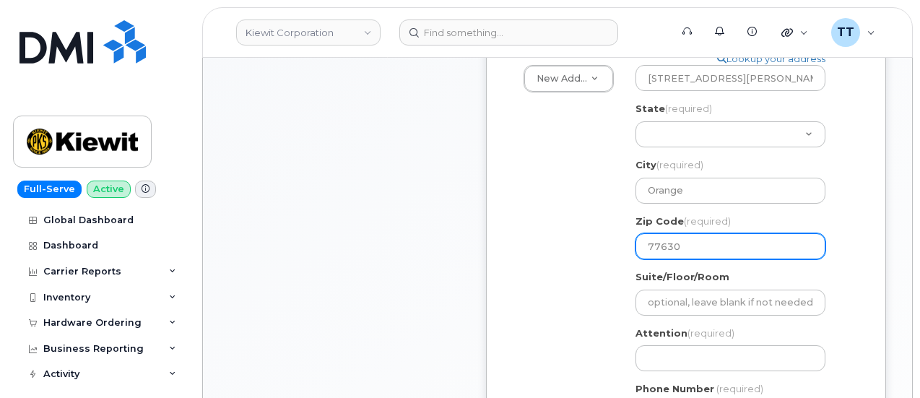
scroll to position [578, 0]
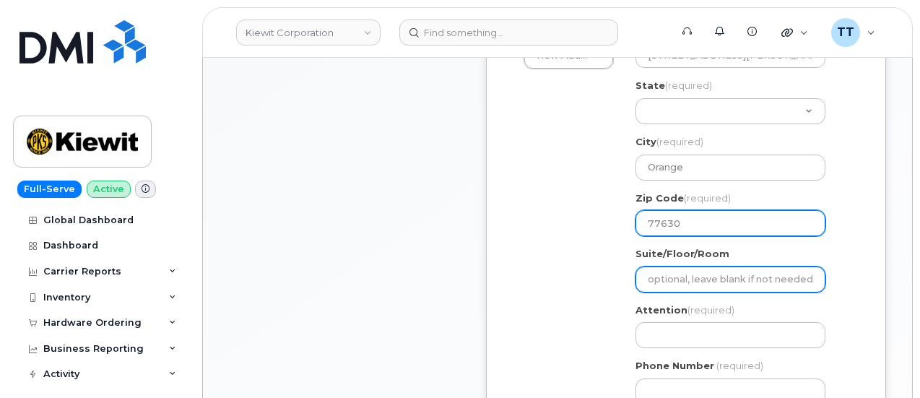
type input "77630"
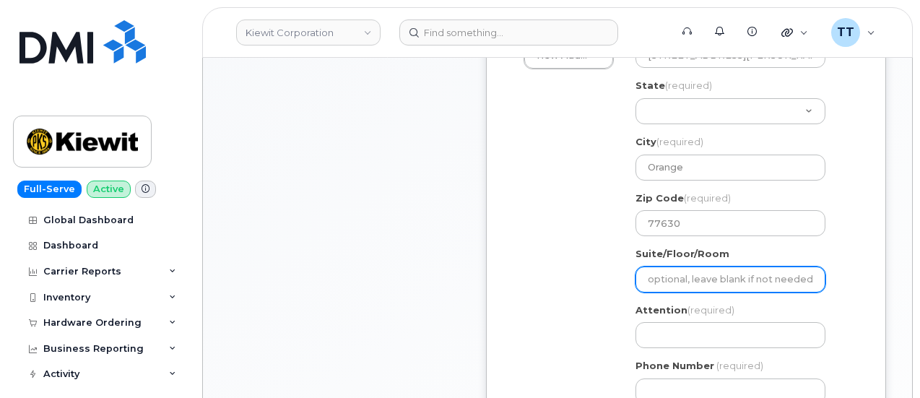
click at [693, 272] on input "Suite/Floor/Room" at bounding box center [730, 279] width 190 height 26
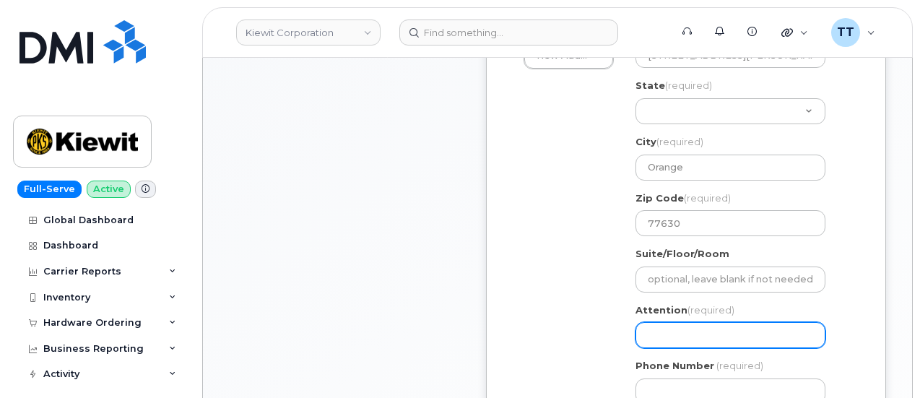
click at [691, 334] on input "Attention (required)" at bounding box center [730, 335] width 190 height 26
click at [680, 343] on input "Attention (required)" at bounding box center [730, 335] width 190 height 26
paste input "CS0809879"
select select
type input "CS0809879"
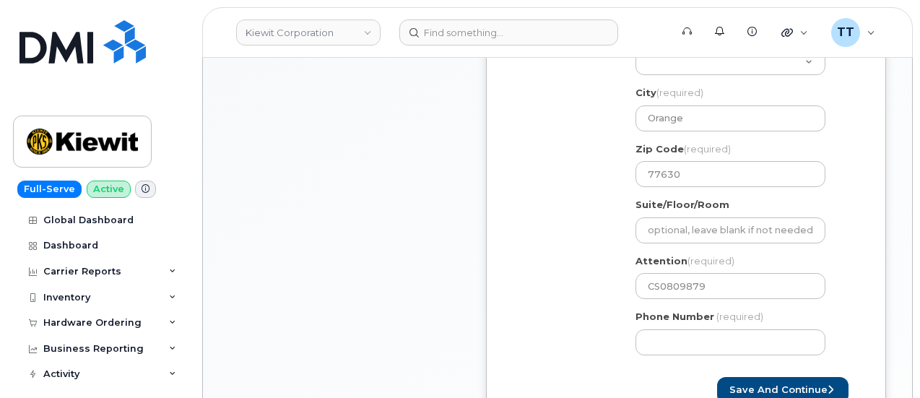
scroll to position [650, 0]
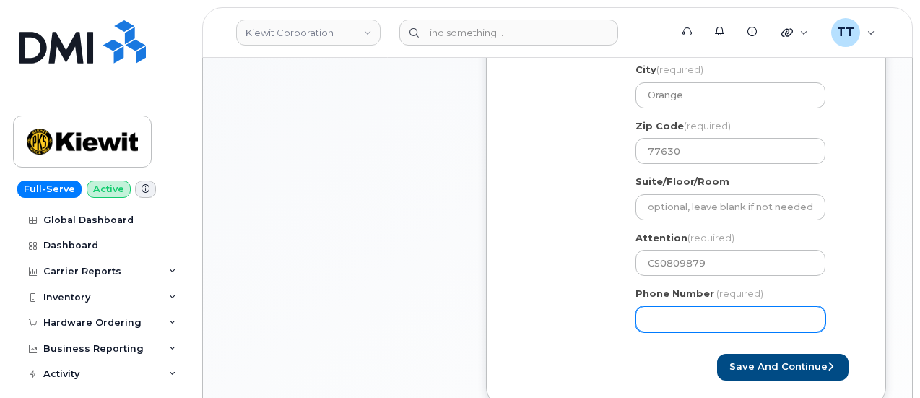
click at [681, 313] on input "Phone Number" at bounding box center [730, 319] width 190 height 26
paste input "4097191991"
select select
type input "4097191991"
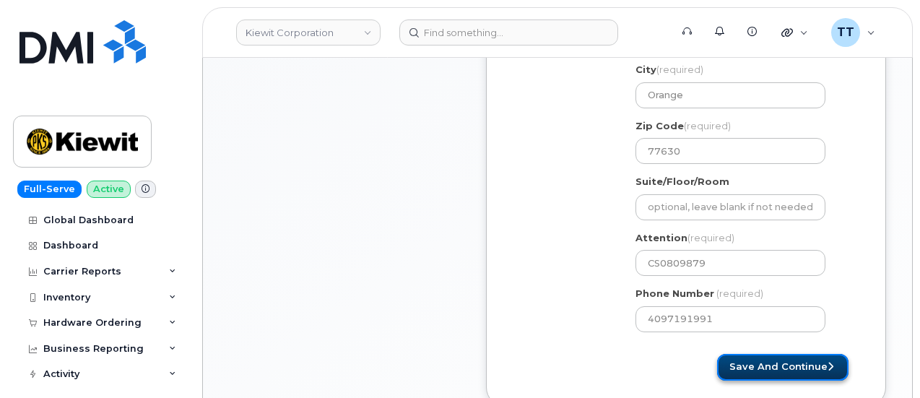
click at [742, 361] on button "Save and Continue" at bounding box center [782, 367] width 131 height 27
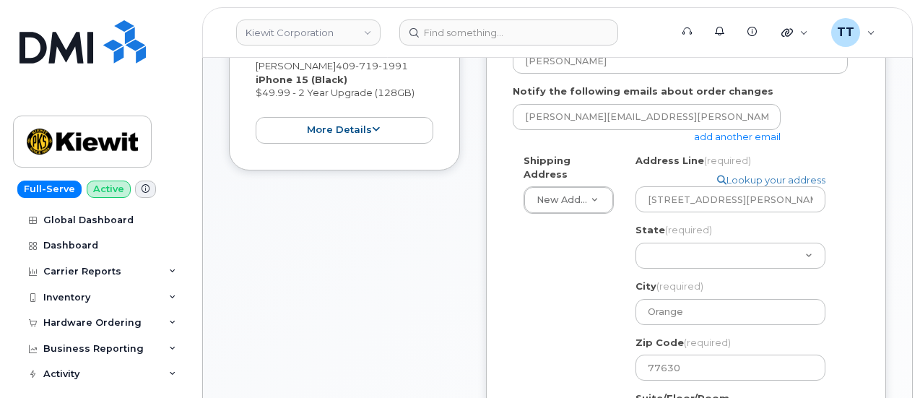
scroll to position [478, 0]
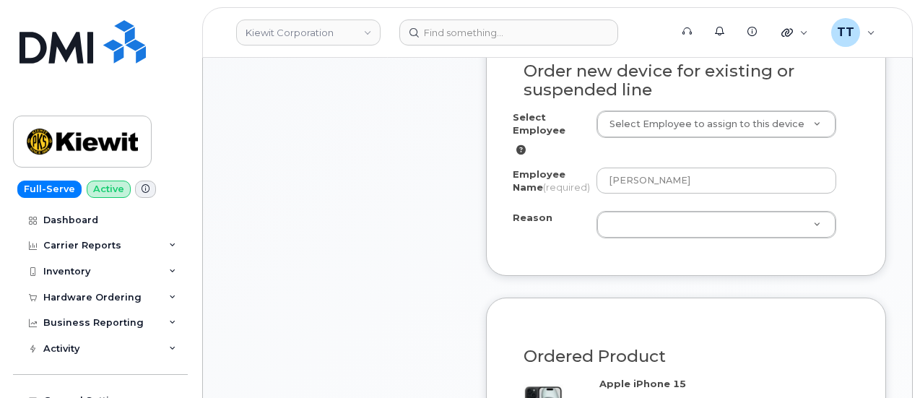
scroll to position [939, 0]
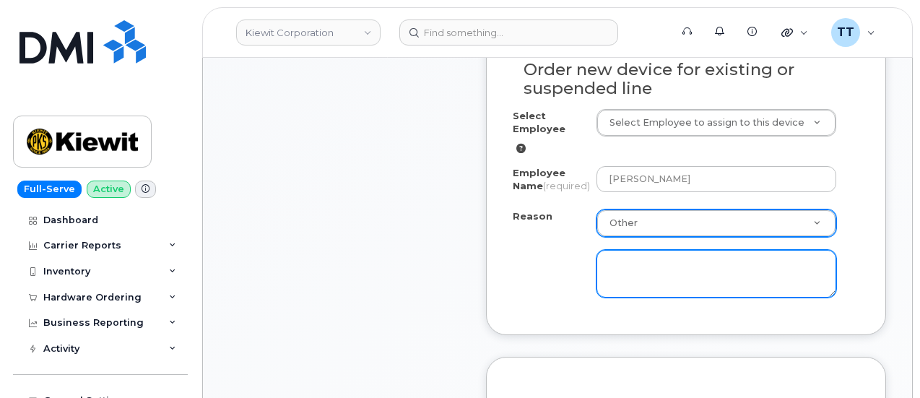
click at [661, 287] on textarea at bounding box center [716, 274] width 240 height 48
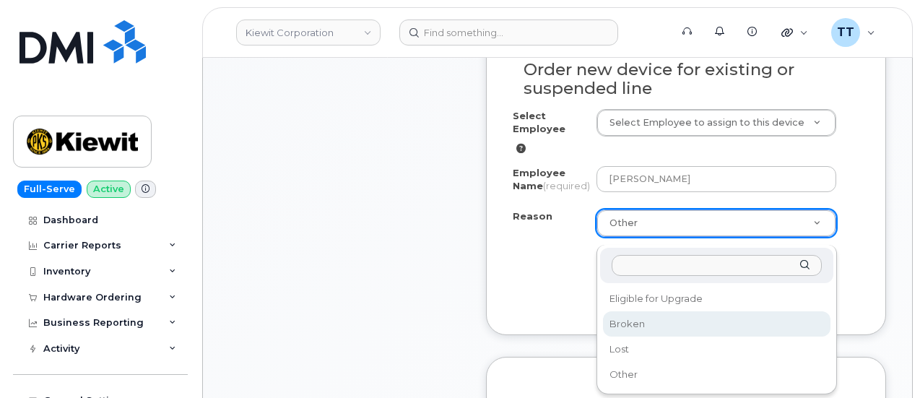
select select "broken"
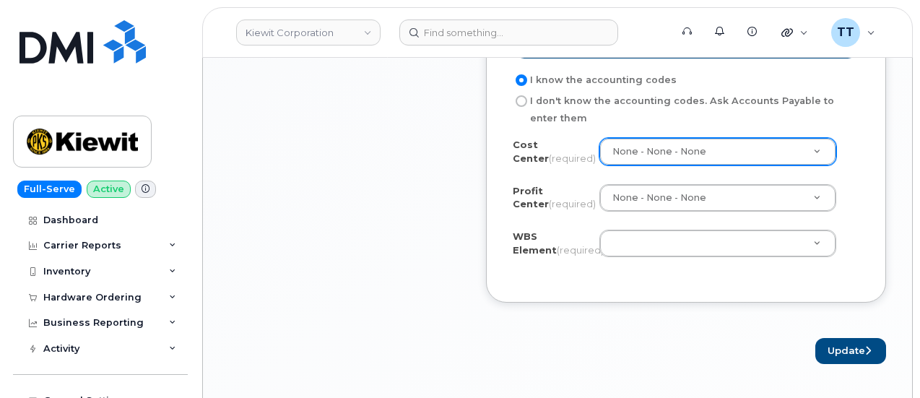
scroll to position [1588, 0]
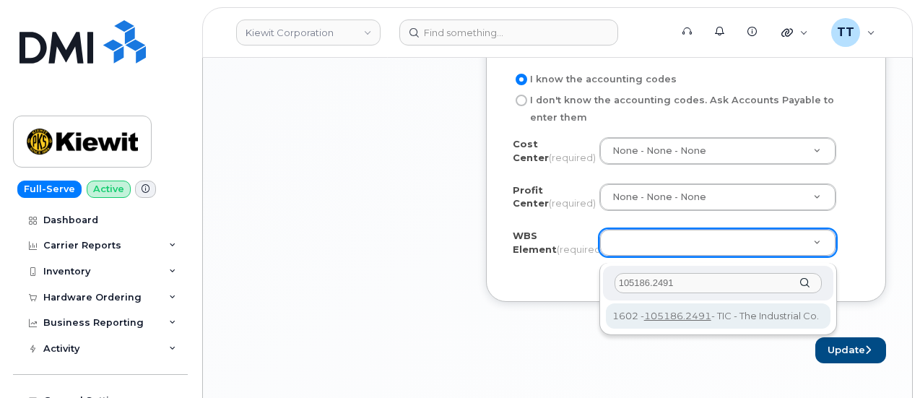
type input "105186.2491"
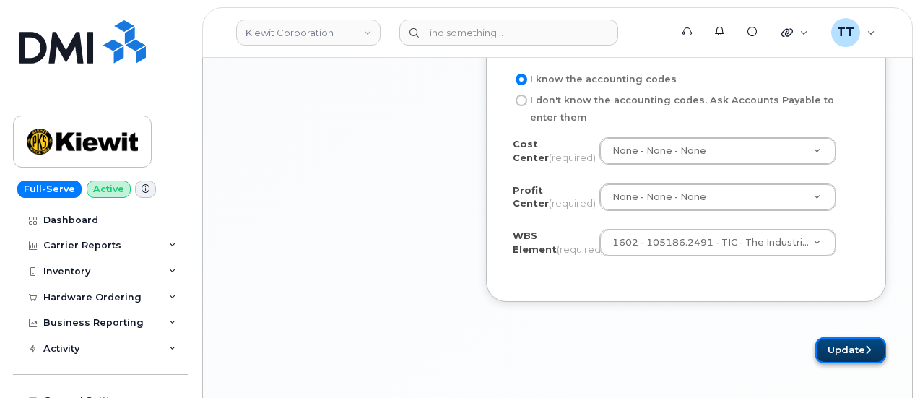
click at [827, 354] on button "Update" at bounding box center [850, 350] width 71 height 27
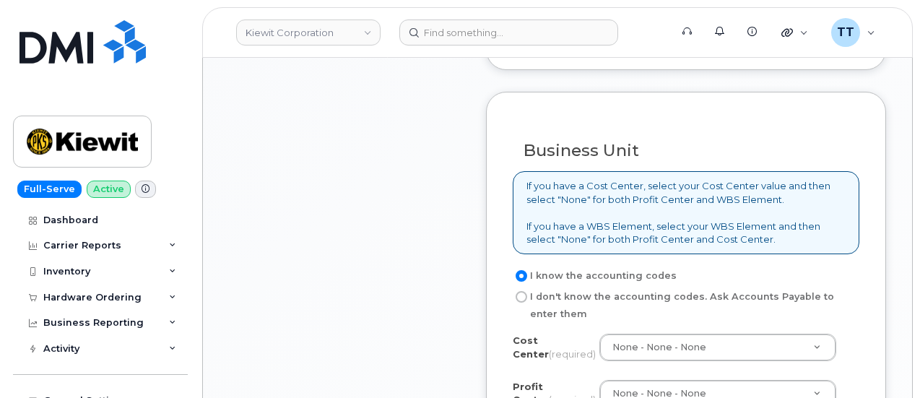
scroll to position [1631, 0]
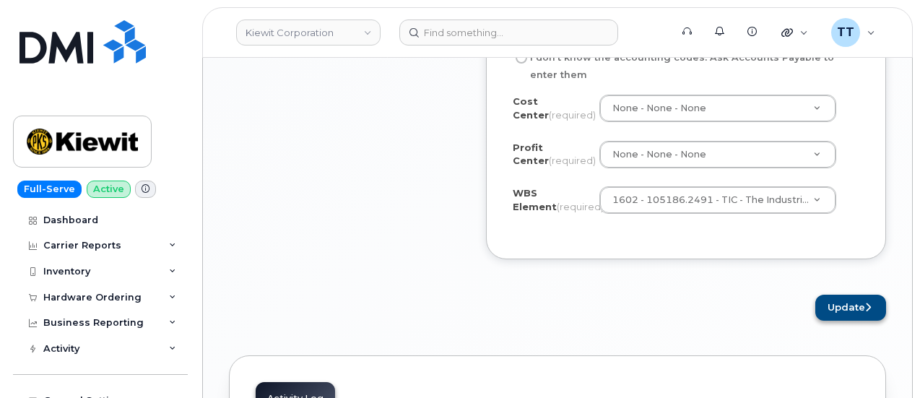
type textarea "broken"
click at [824, 310] on button "Update" at bounding box center [850, 308] width 71 height 27
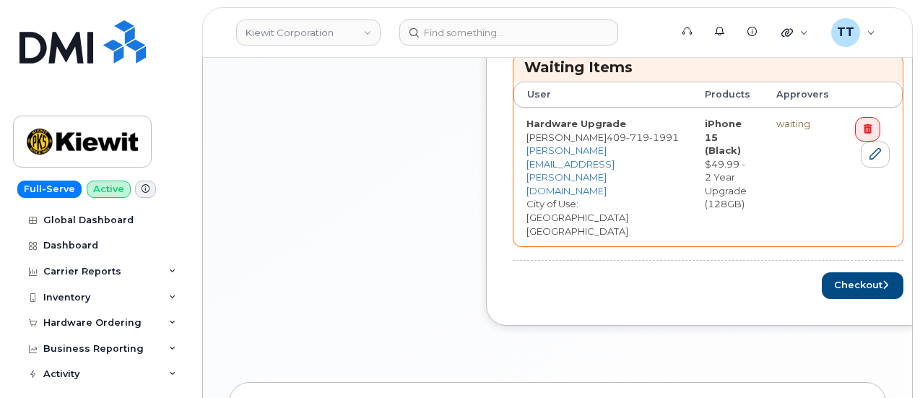
scroll to position [866, 0]
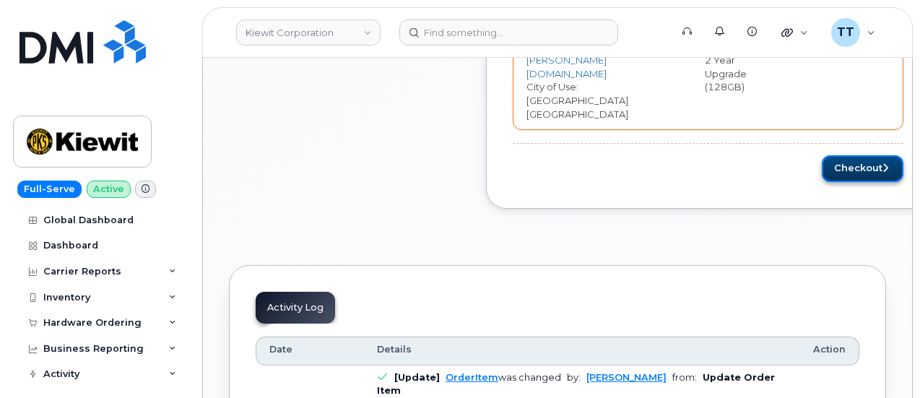
click at [835, 155] on button "Checkout" at bounding box center [863, 168] width 82 height 27
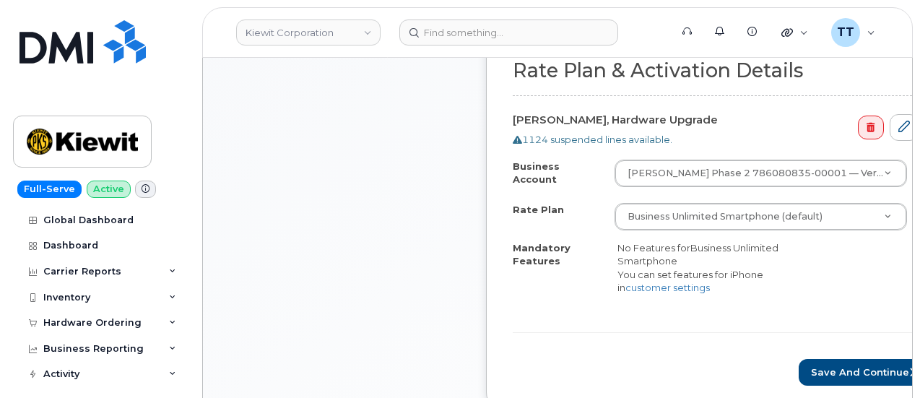
scroll to position [722, 0]
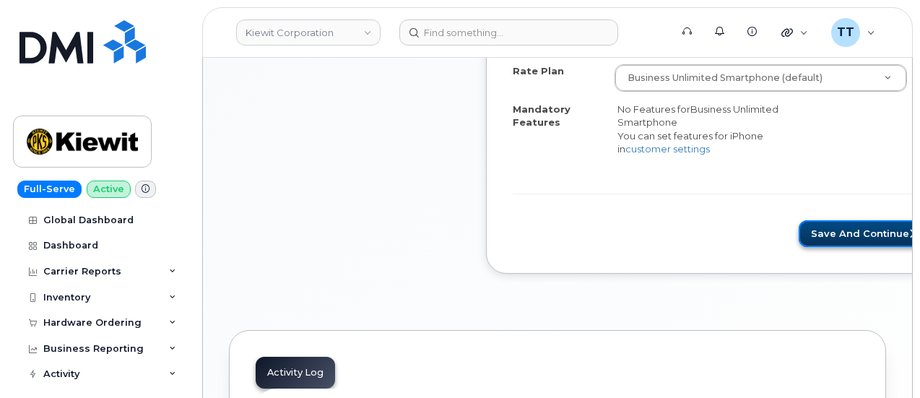
click at [798, 228] on button "Save and Continue" at bounding box center [863, 233] width 131 height 27
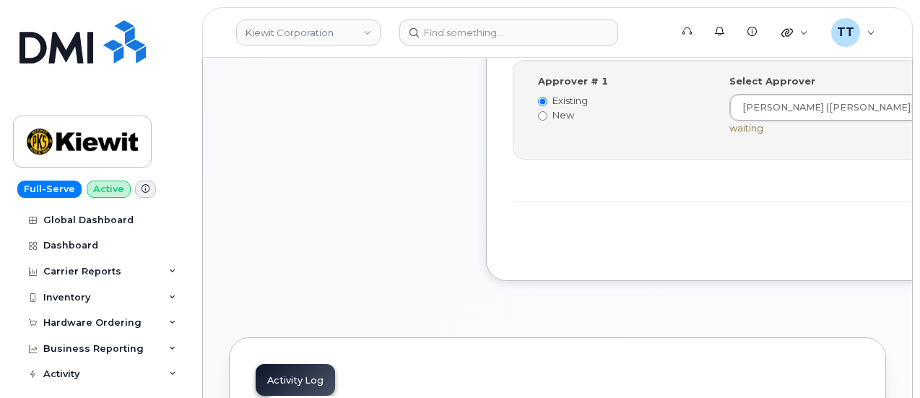
scroll to position [650, 0]
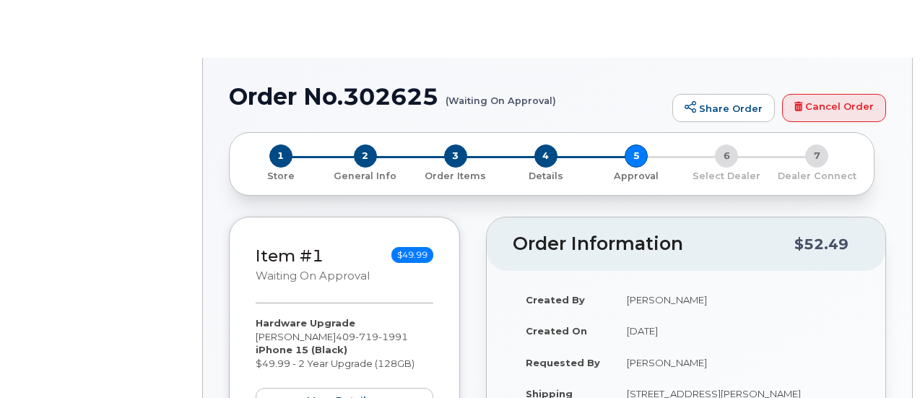
radio input "true"
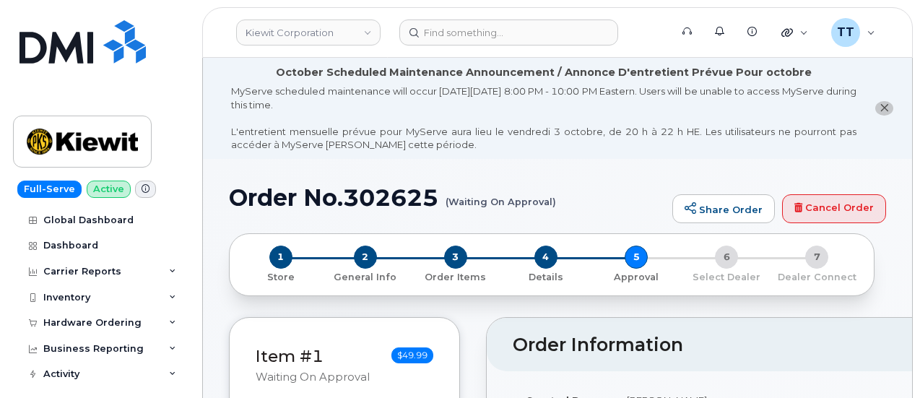
click at [396, 197] on h1 "Order No.302625 (Waiting On Approval)" at bounding box center [447, 197] width 436 height 25
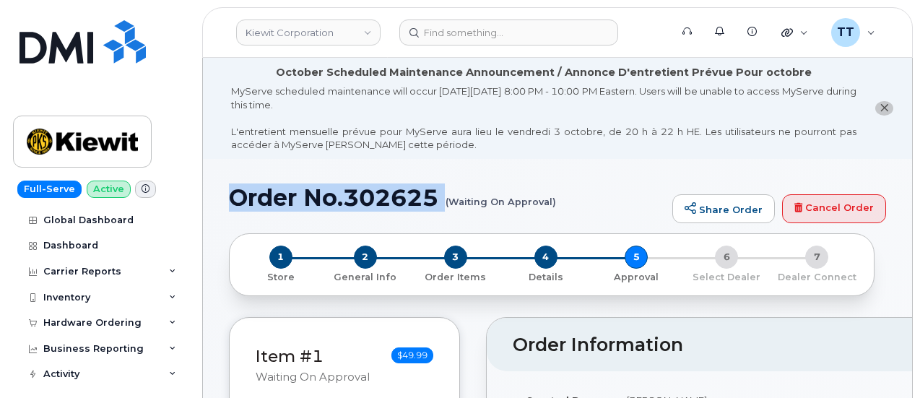
click at [396, 197] on h1 "Order No.302625 (Waiting On Approval)" at bounding box center [447, 197] width 436 height 25
copy h1 "Order No.302625"
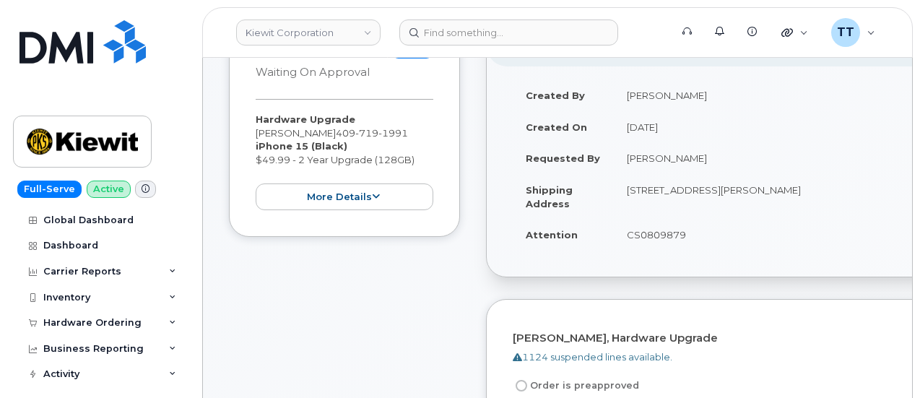
scroll to position [289, 0]
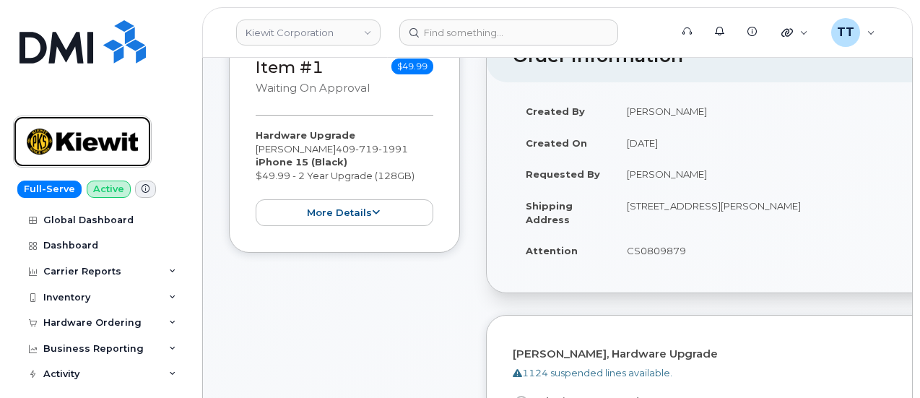
drag, startPoint x: 88, startPoint y: 126, endPoint x: 84, endPoint y: 36, distance: 89.6
click at [88, 126] on img at bounding box center [82, 142] width 111 height 42
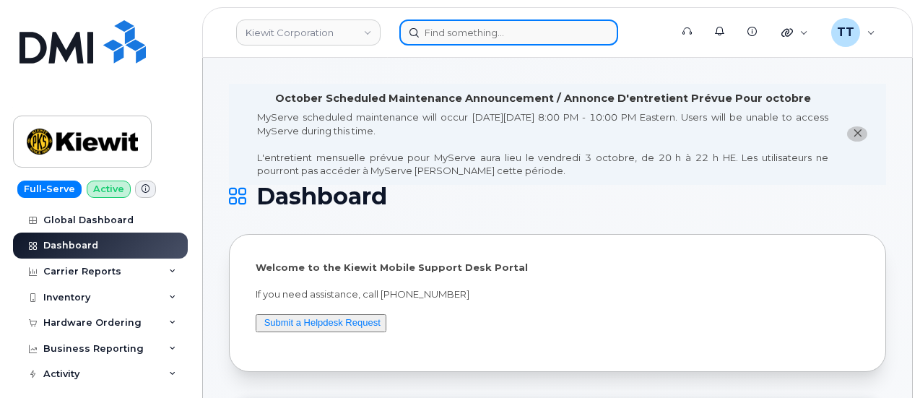
click at [499, 40] on input at bounding box center [508, 32] width 219 height 26
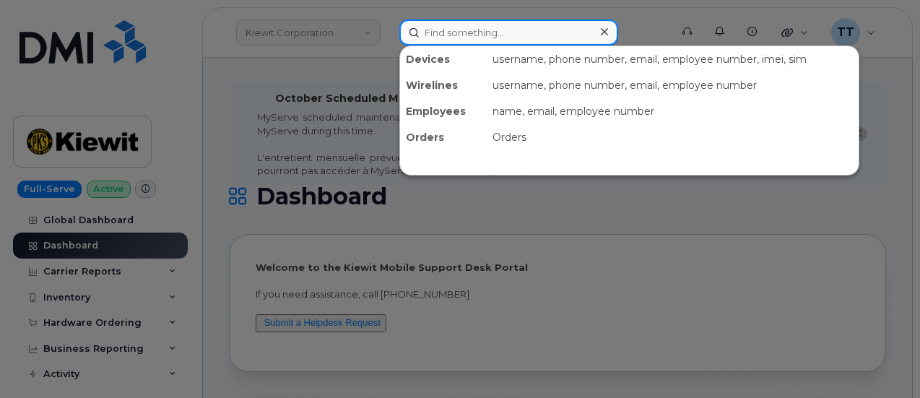
paste input "301174"
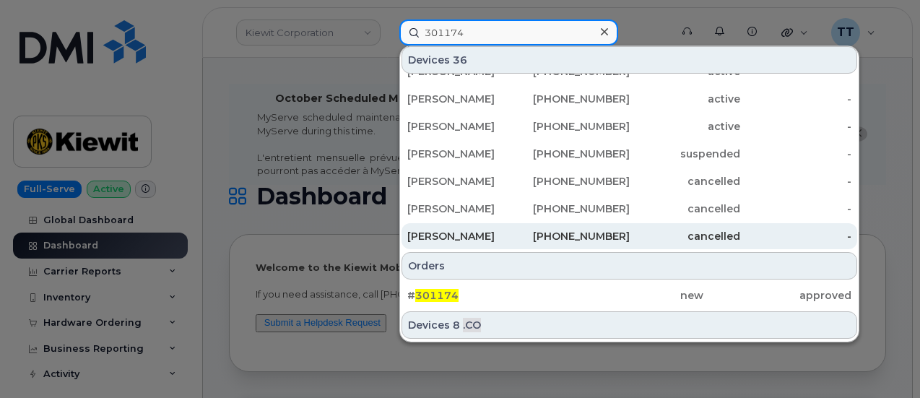
scroll to position [456, 0]
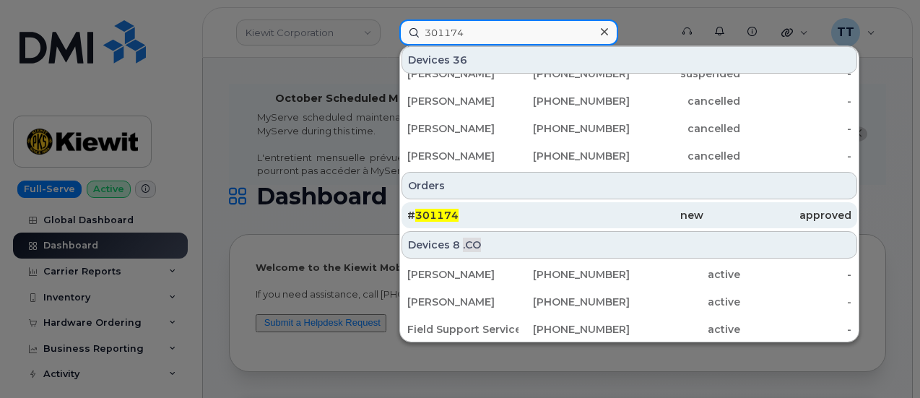
type input "301174"
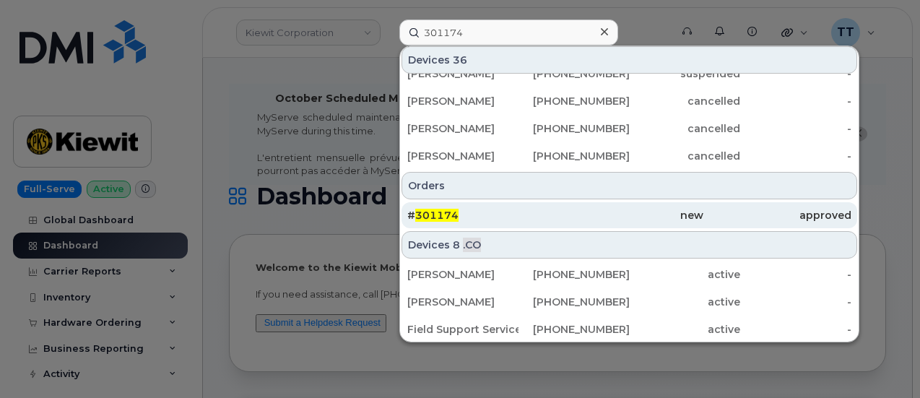
click at [464, 213] on div "# 301174" at bounding box center [481, 215] width 148 height 14
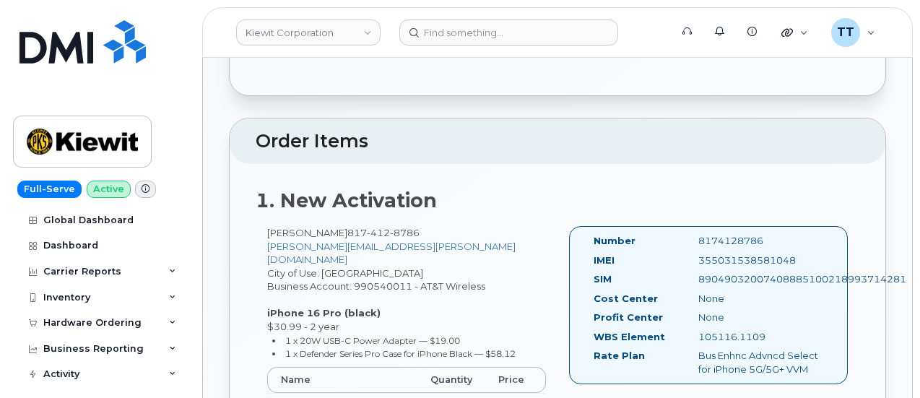
scroll to position [217, 0]
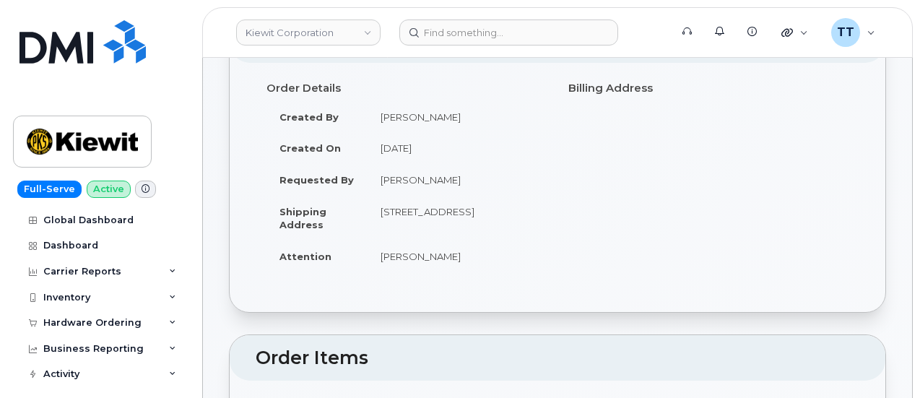
click at [416, 284] on div "Order Details Created By [PERSON_NAME] Created On [DATE] Requested By [PERSON_N…" at bounding box center [407, 180] width 302 height 209
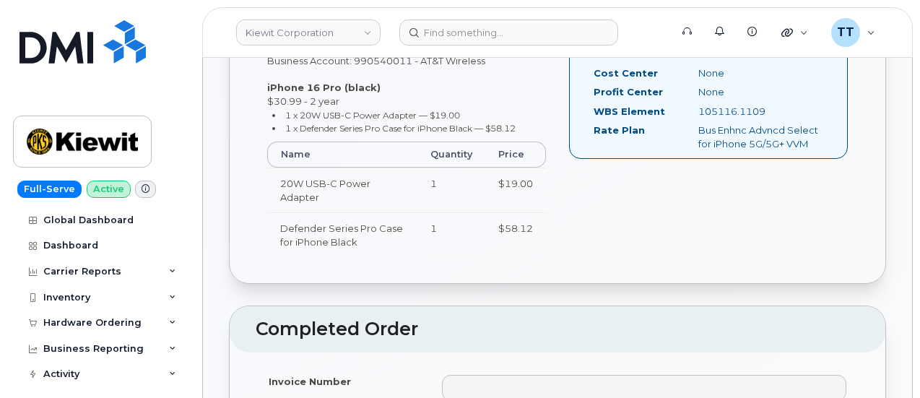
scroll to position [650, 0]
